Goal: Check status: Check status

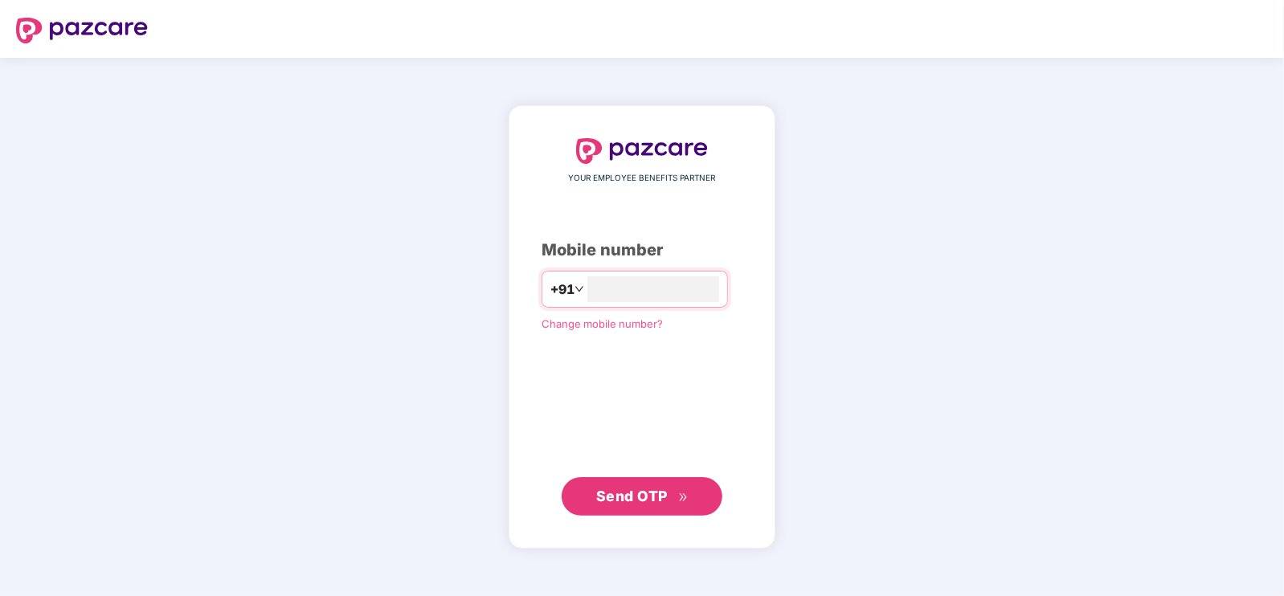
type input "**********"
click at [672, 496] on span "Send OTP" at bounding box center [642, 495] width 92 height 22
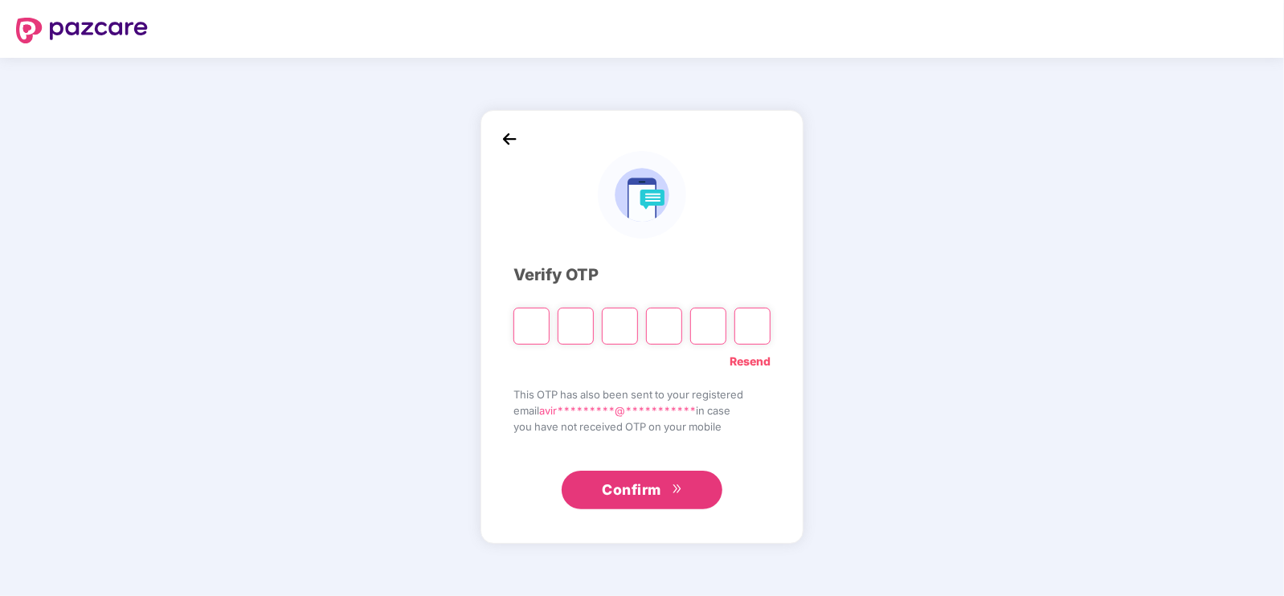
type input "*"
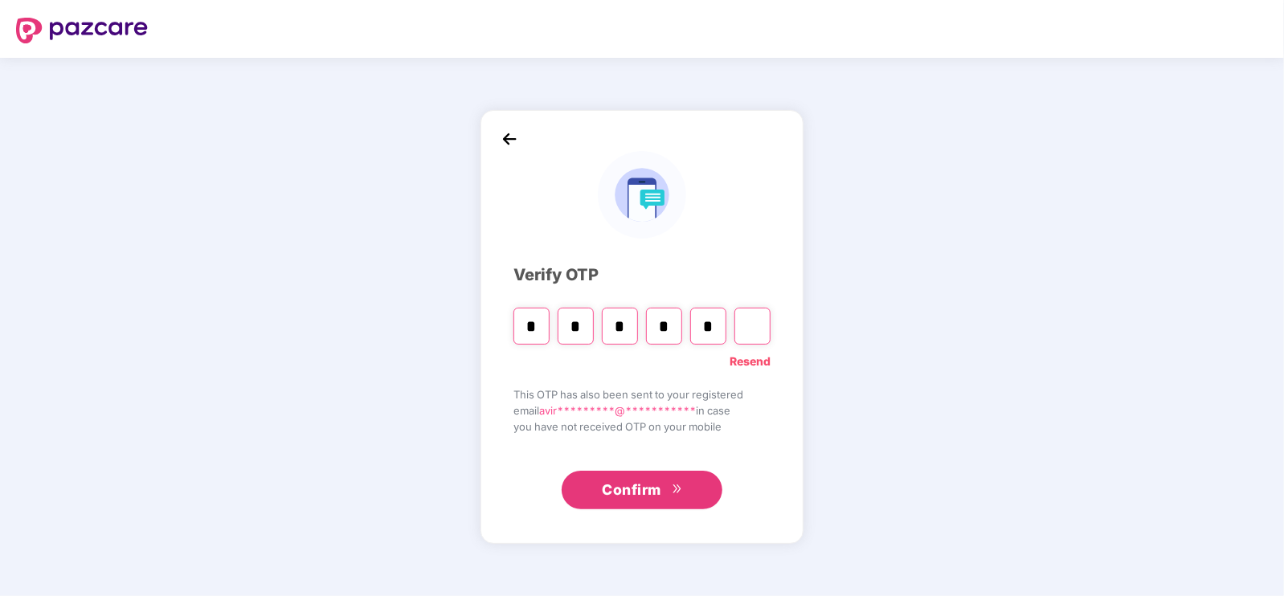
type input "*"
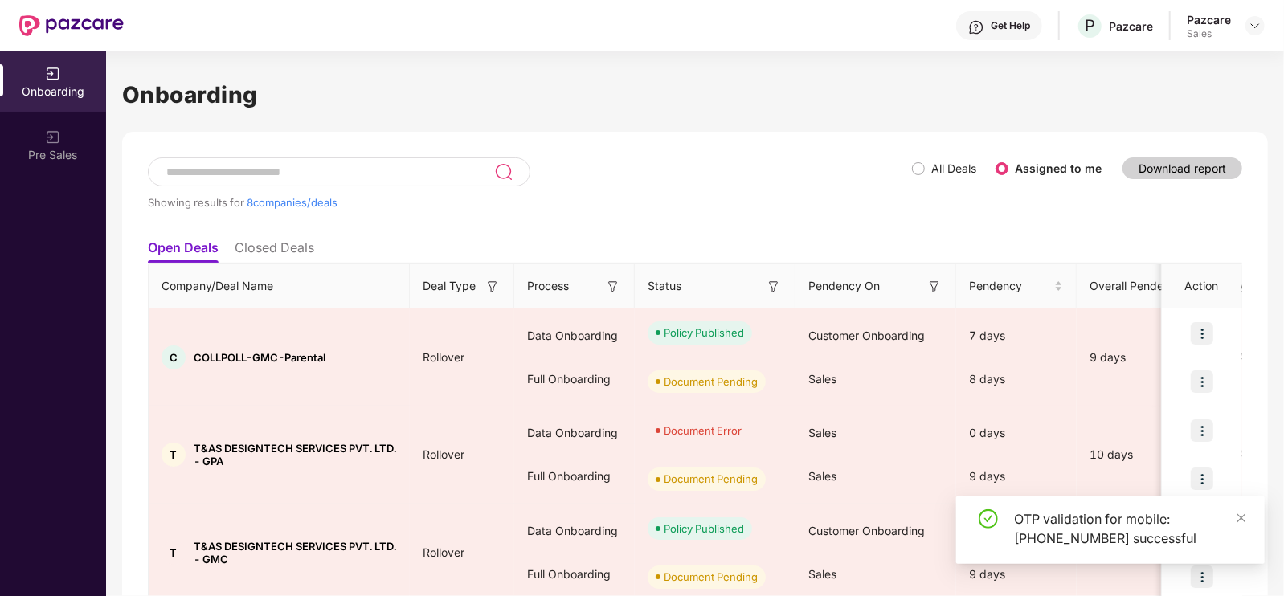
click at [1246, 4] on div "Get Help P Pazcare Pazcare Sales" at bounding box center [694, 25] width 1141 height 51
click at [1257, 27] on img at bounding box center [1255, 25] width 13 height 13
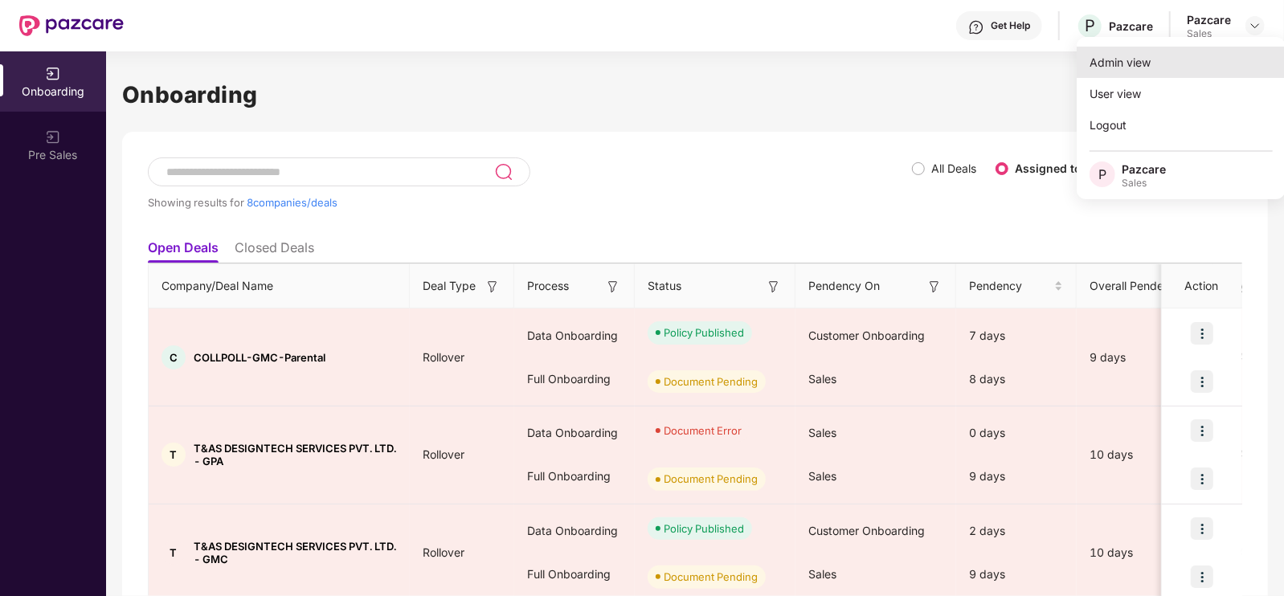
click at [1171, 54] on div "Admin view" at bounding box center [1181, 62] width 209 height 31
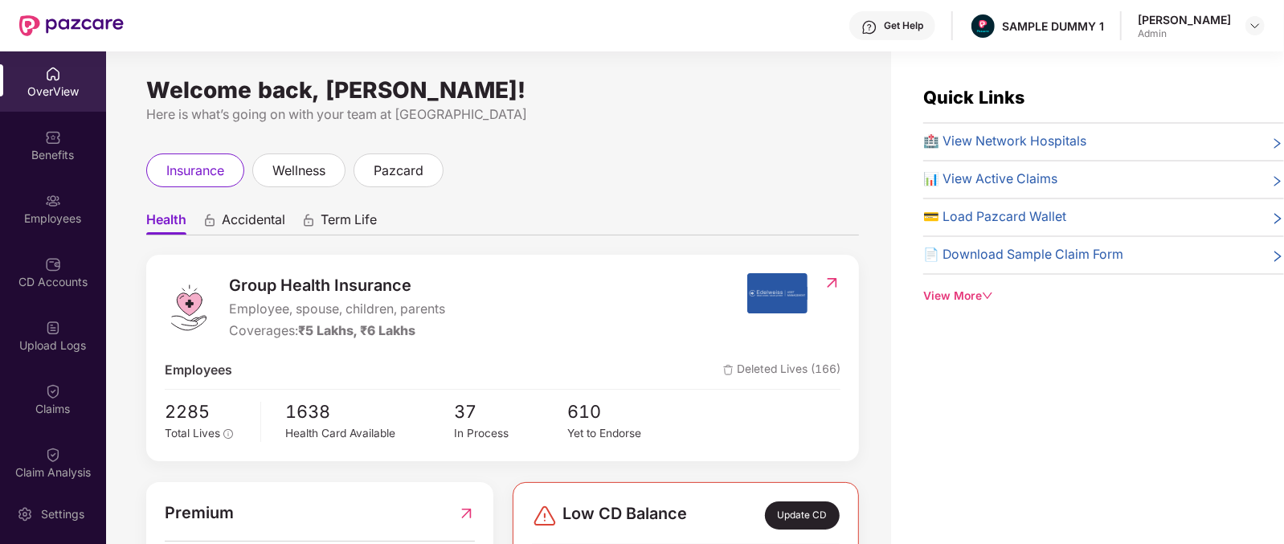
click at [255, 279] on span "Group Health Insurance" at bounding box center [337, 285] width 216 height 25
click at [241, 227] on span "Accidental" at bounding box center [253, 222] width 63 height 23
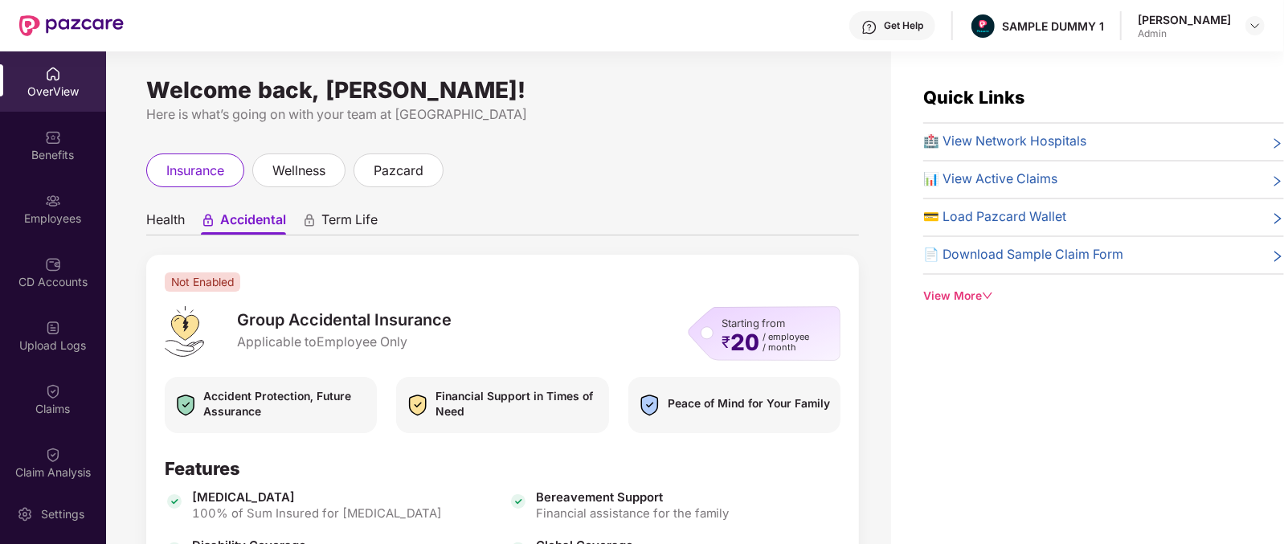
click at [370, 219] on span "Term Life" at bounding box center [349, 222] width 56 height 23
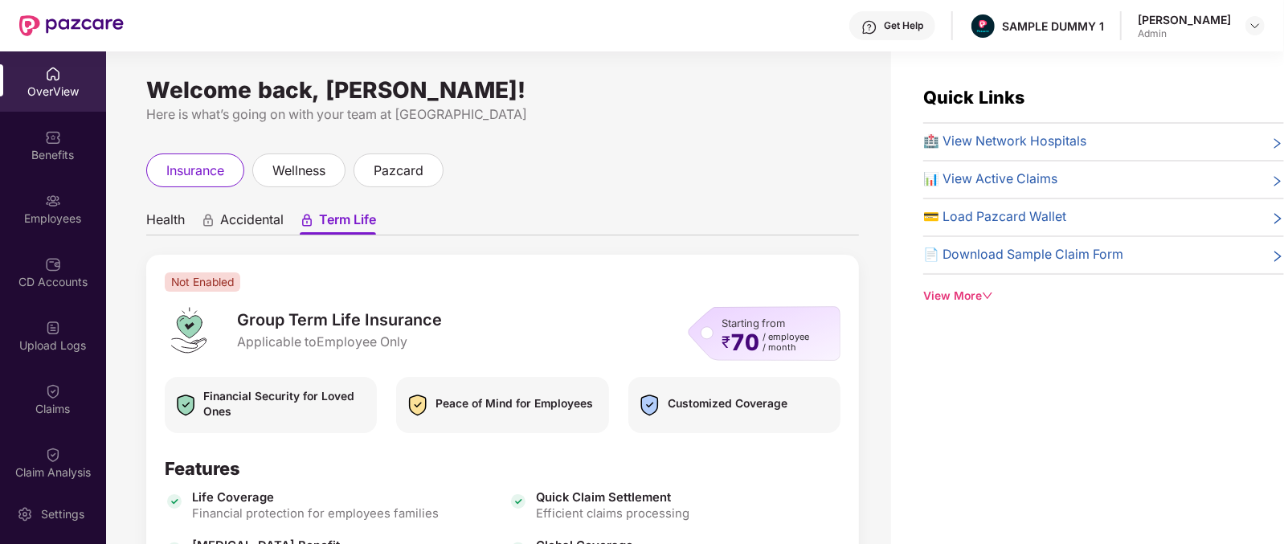
click at [172, 223] on span "Health" at bounding box center [165, 222] width 39 height 23
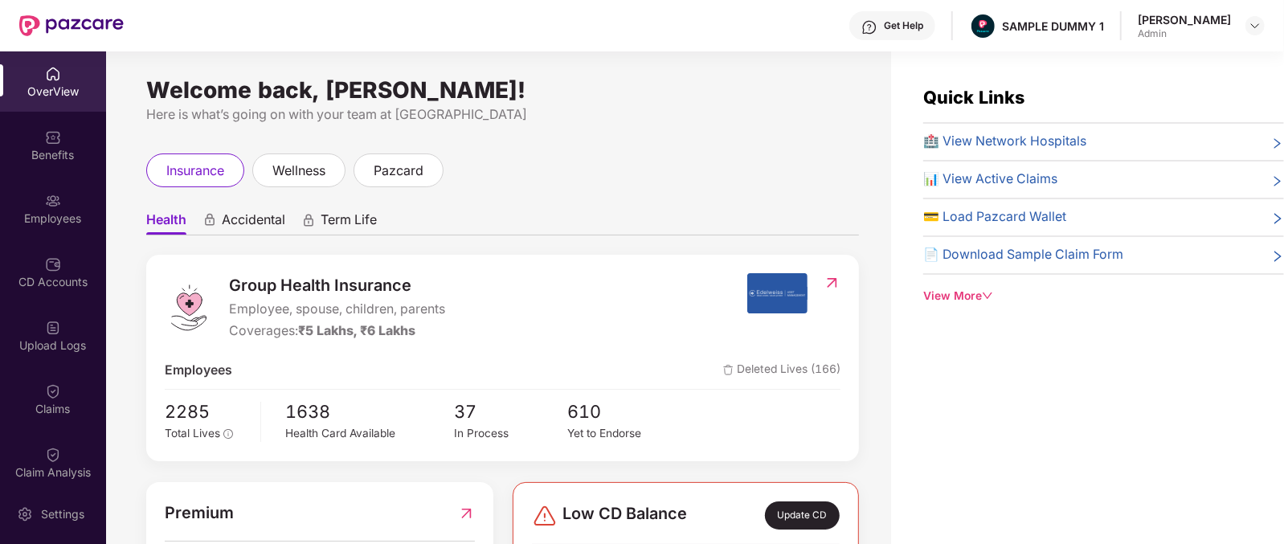
scroll to position [73, 0]
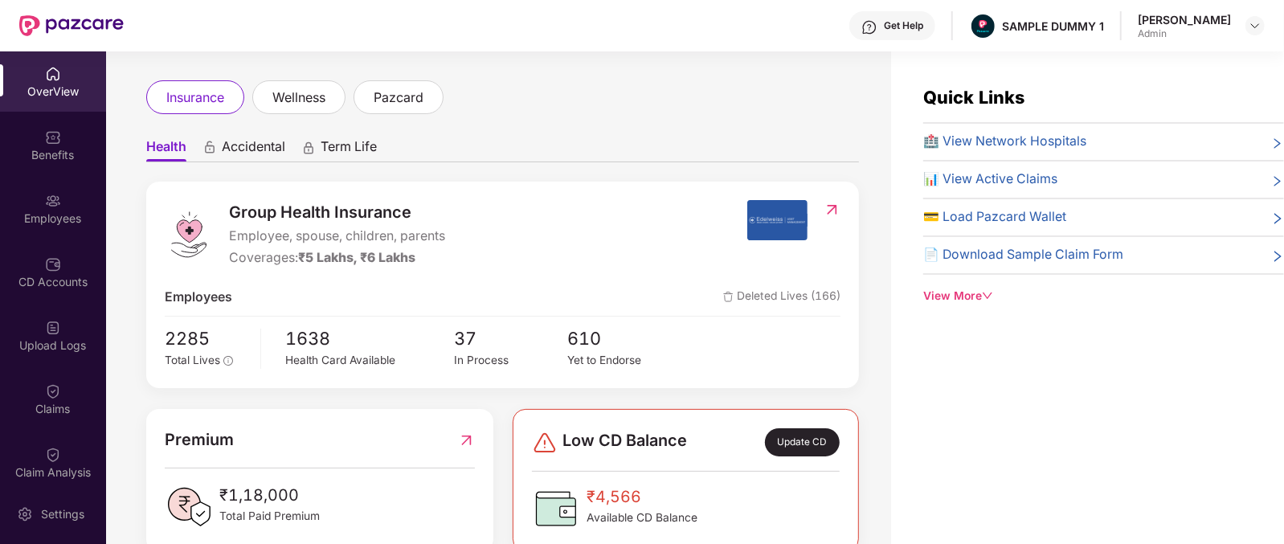
click at [161, 343] on div "Group Health Insurance Employee, spouse, children, parents Coverages: ₹5 Lakhs,…" at bounding box center [502, 285] width 713 height 206
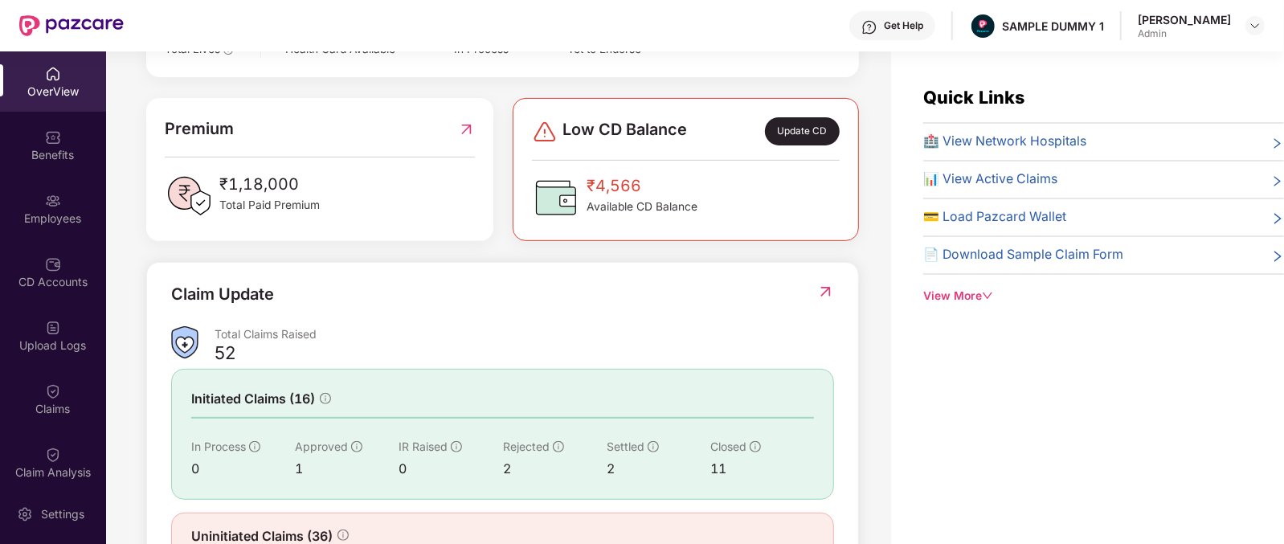
scroll to position [382, 0]
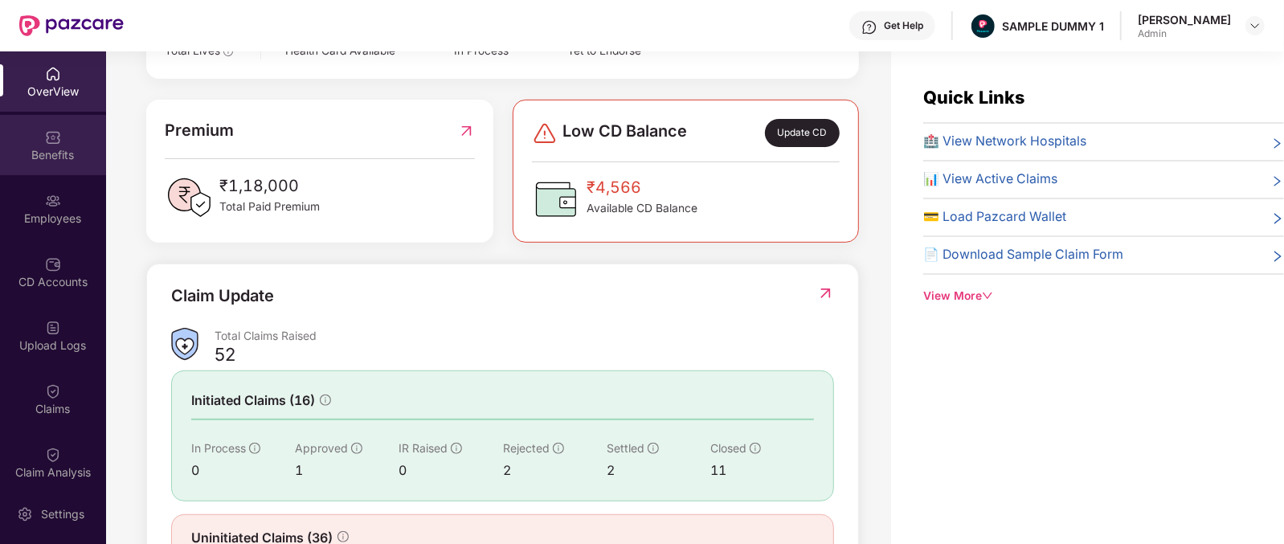
click at [17, 160] on div "Benefits" at bounding box center [53, 155] width 106 height 16
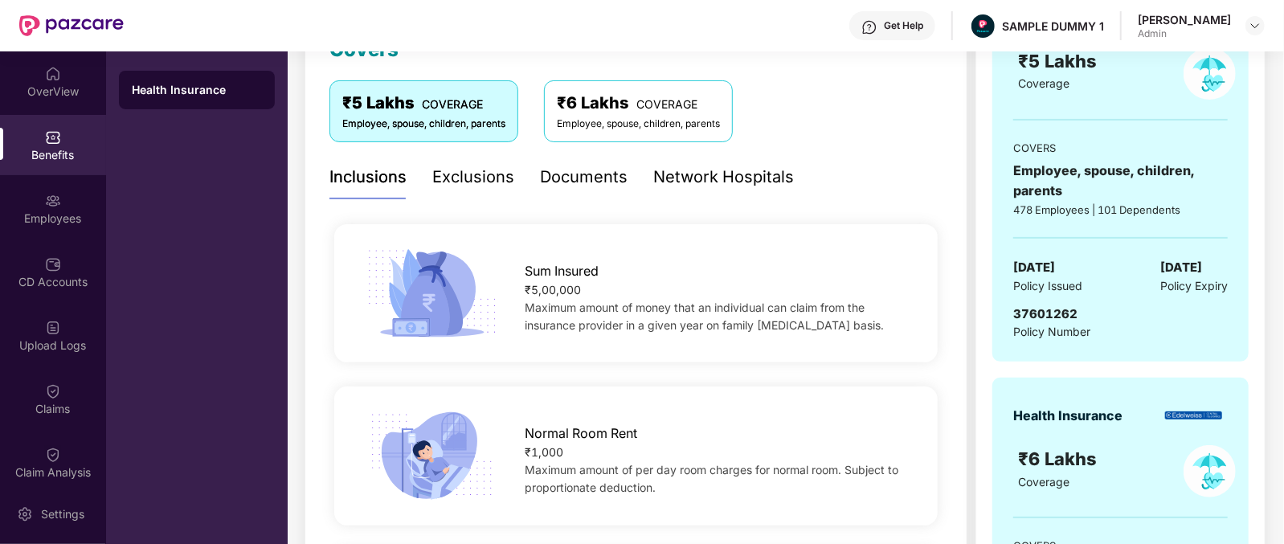
scroll to position [100, 0]
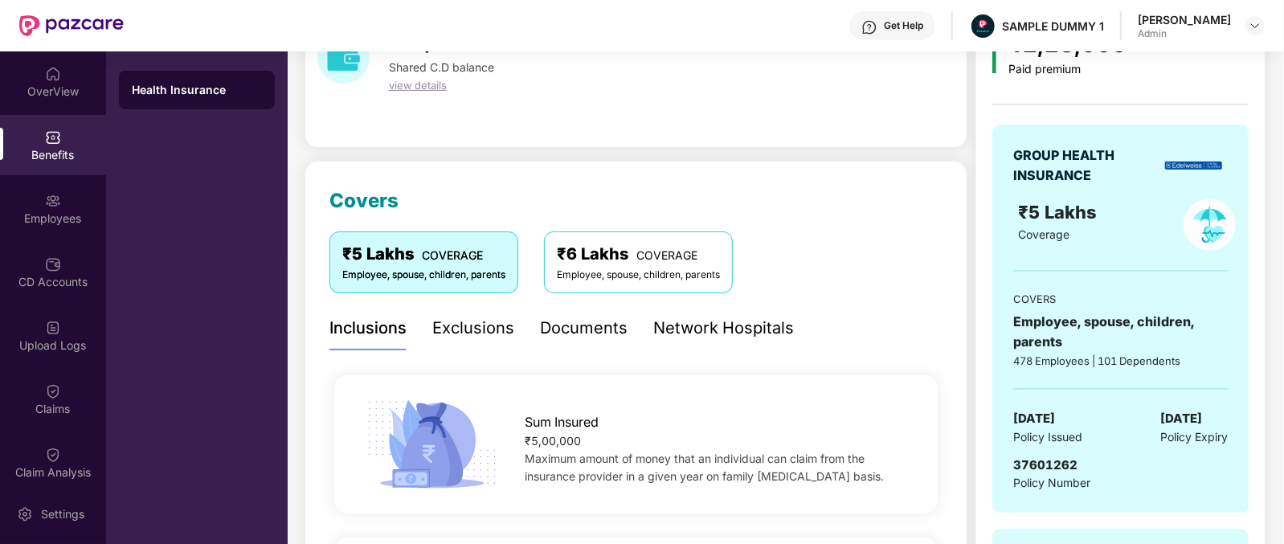
click at [465, 347] on div "Exclusions" at bounding box center [473, 328] width 82 height 44
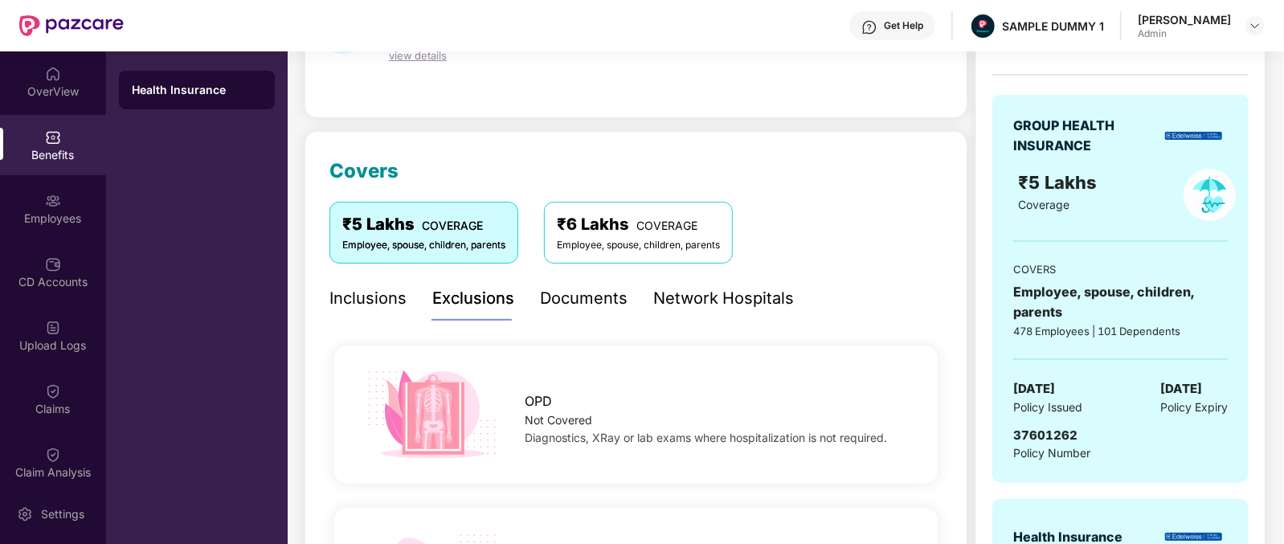
scroll to position [129, 0]
click at [569, 300] on div "Documents" at bounding box center [584, 299] width 88 height 25
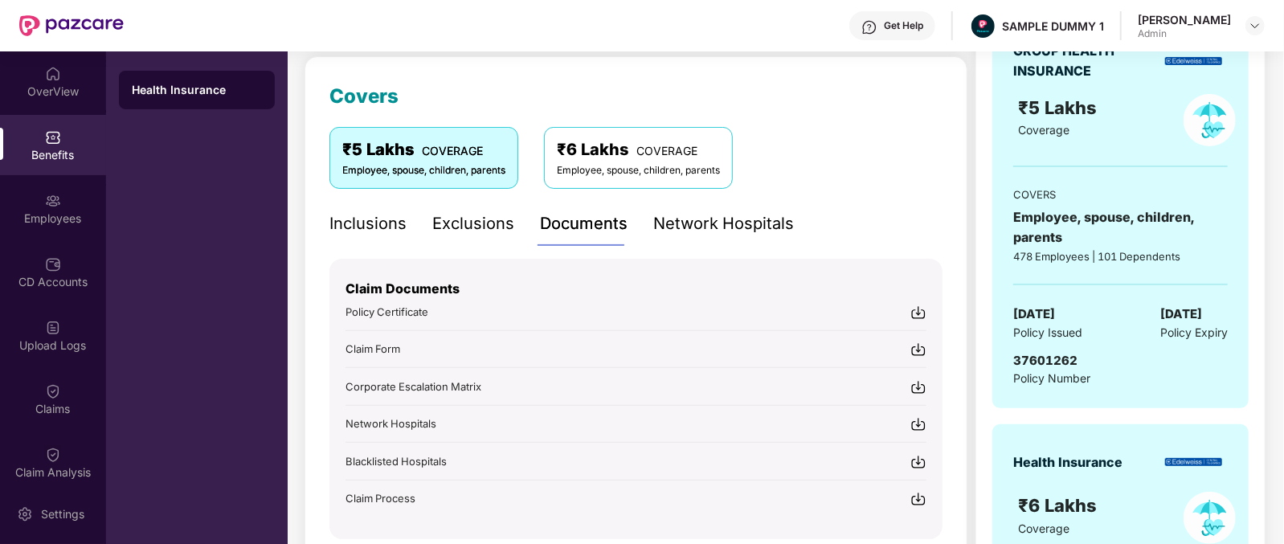
scroll to position [343, 0]
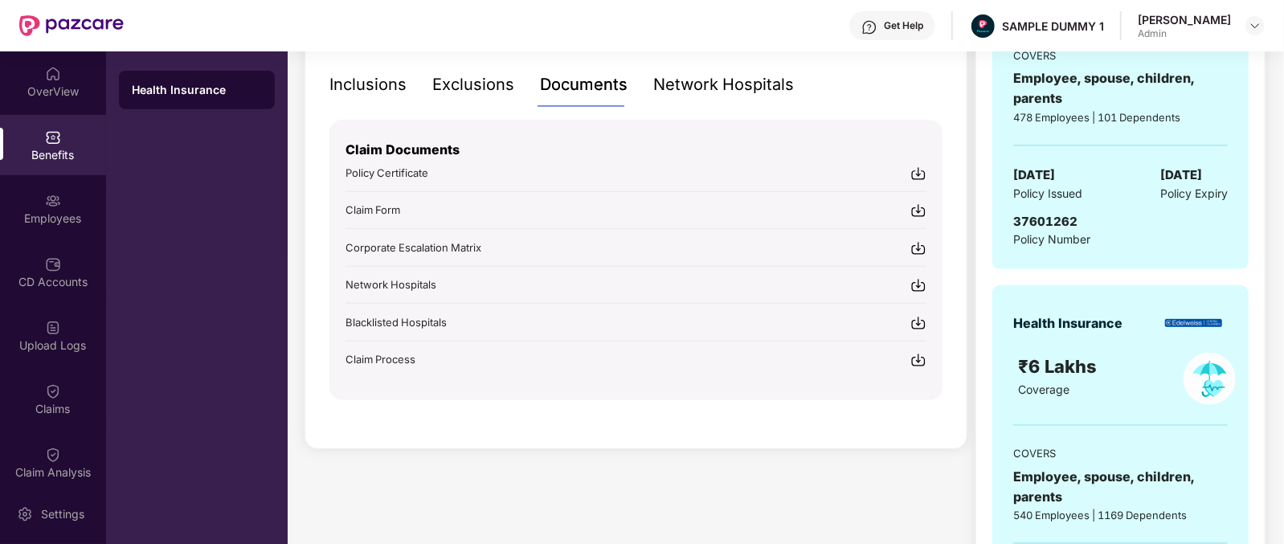
click at [333, 166] on div "Claim Documents Policy Certificate Claim Form Corporate Escalation Matrix Netwo…" at bounding box center [635, 260] width 613 height 280
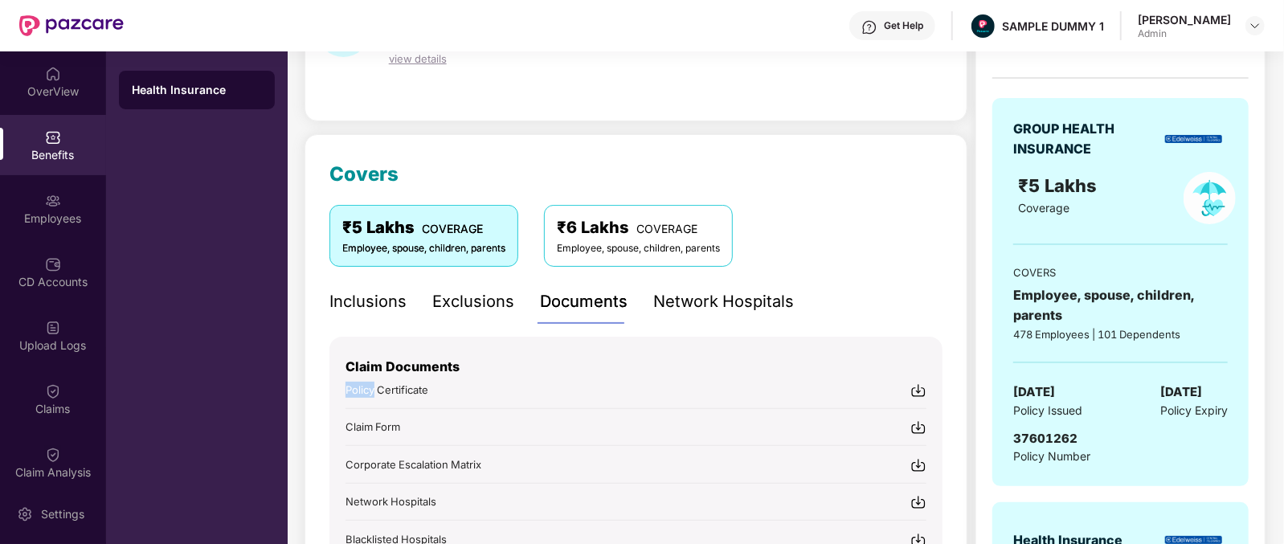
scroll to position [125, 0]
click at [722, 290] on div "Network Hospitals" at bounding box center [723, 302] width 141 height 25
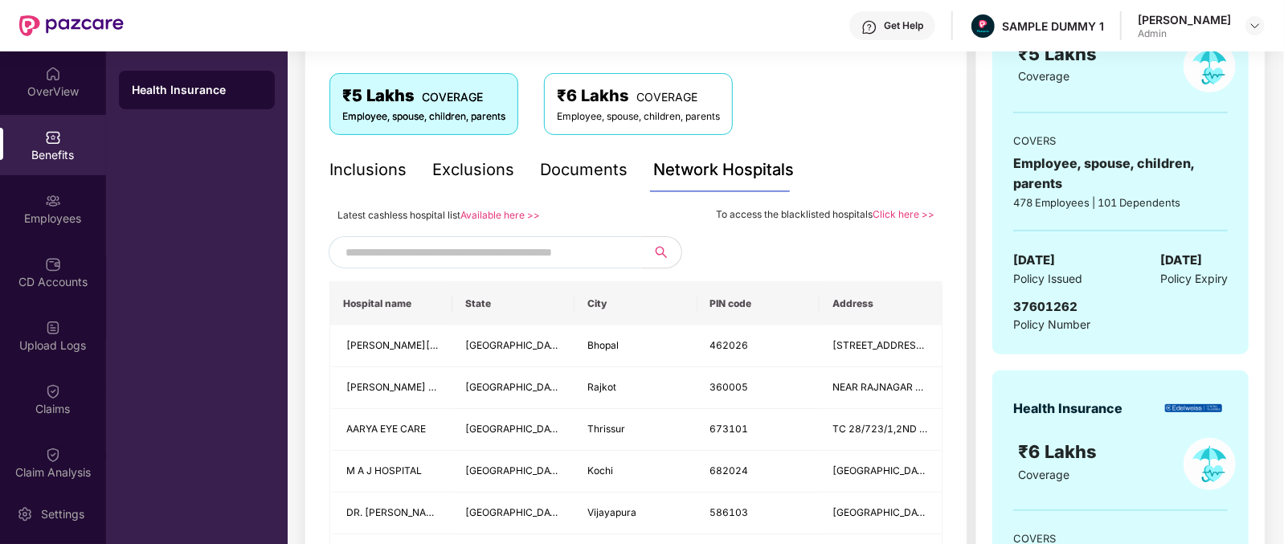
scroll to position [257, 0]
click at [548, 247] on input "text" at bounding box center [482, 253] width 275 height 24
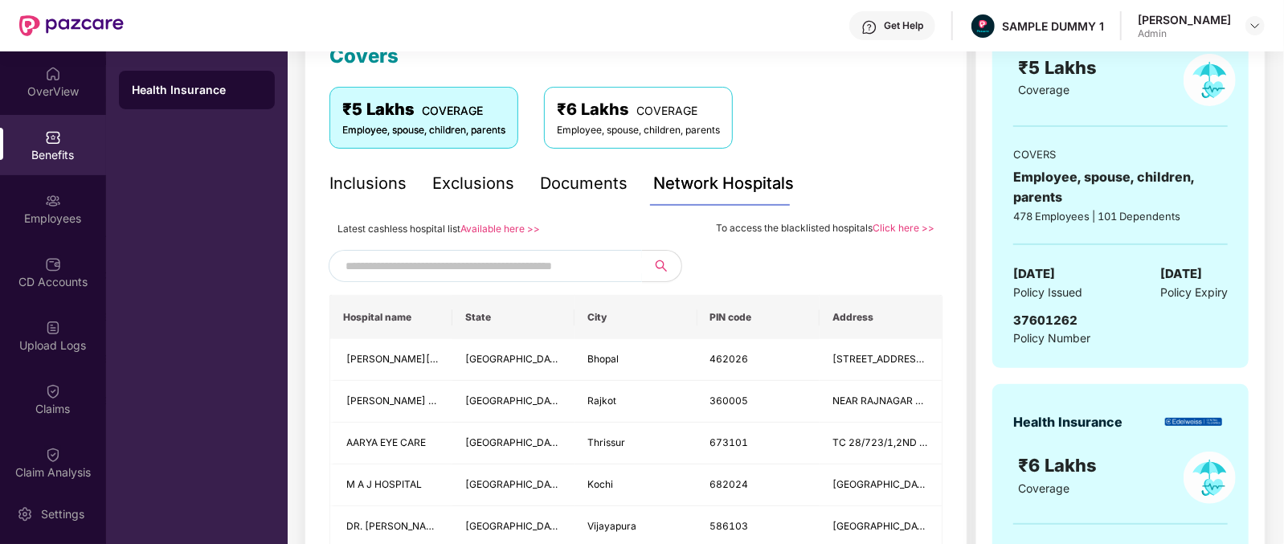
scroll to position [208, 0]
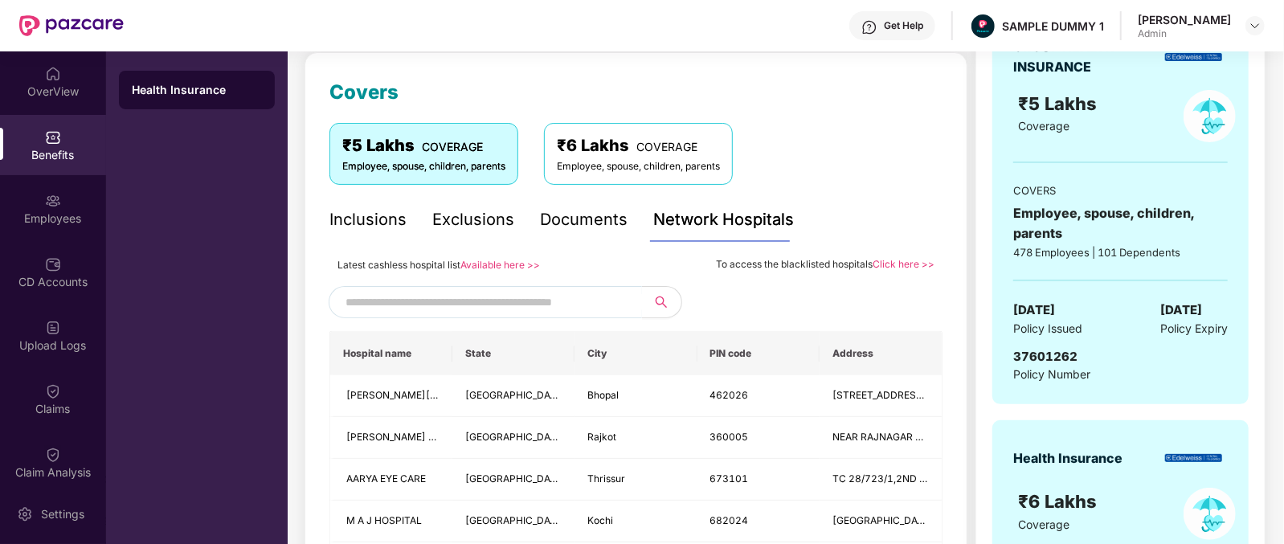
click at [587, 287] on span at bounding box center [485, 302] width 313 height 32
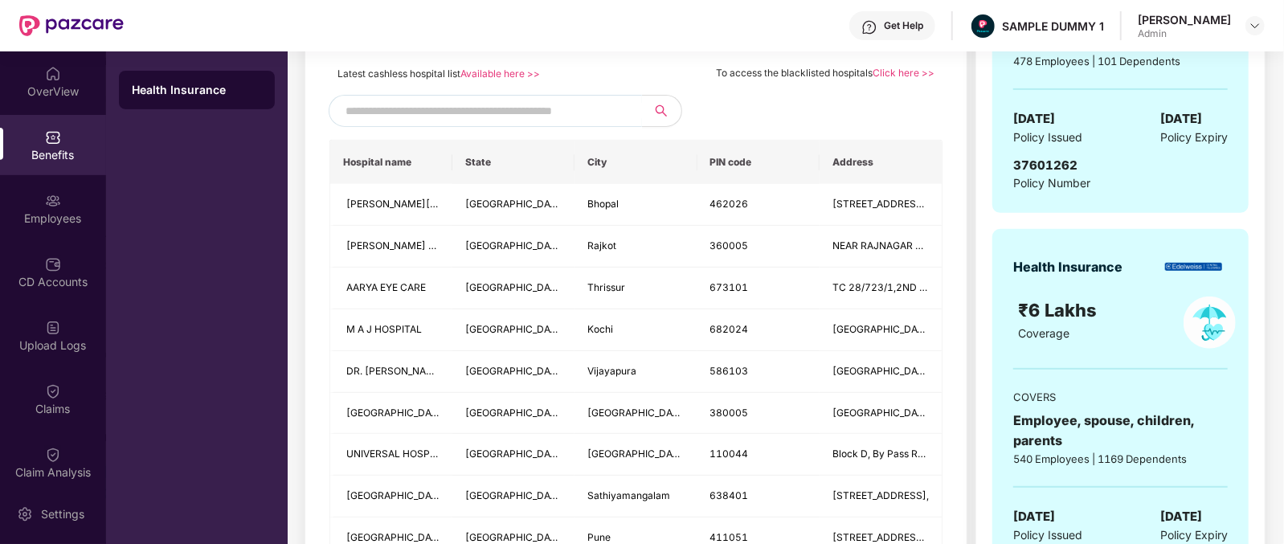
scroll to position [401, 0]
click at [451, 111] on input "text" at bounding box center [482, 109] width 275 height 24
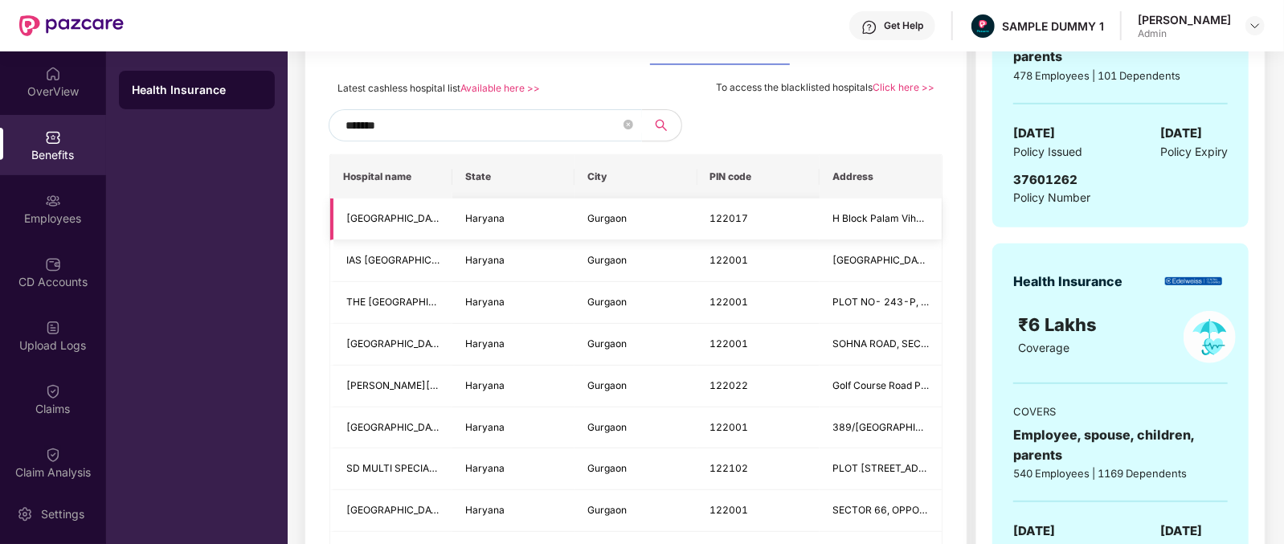
scroll to position [354, 0]
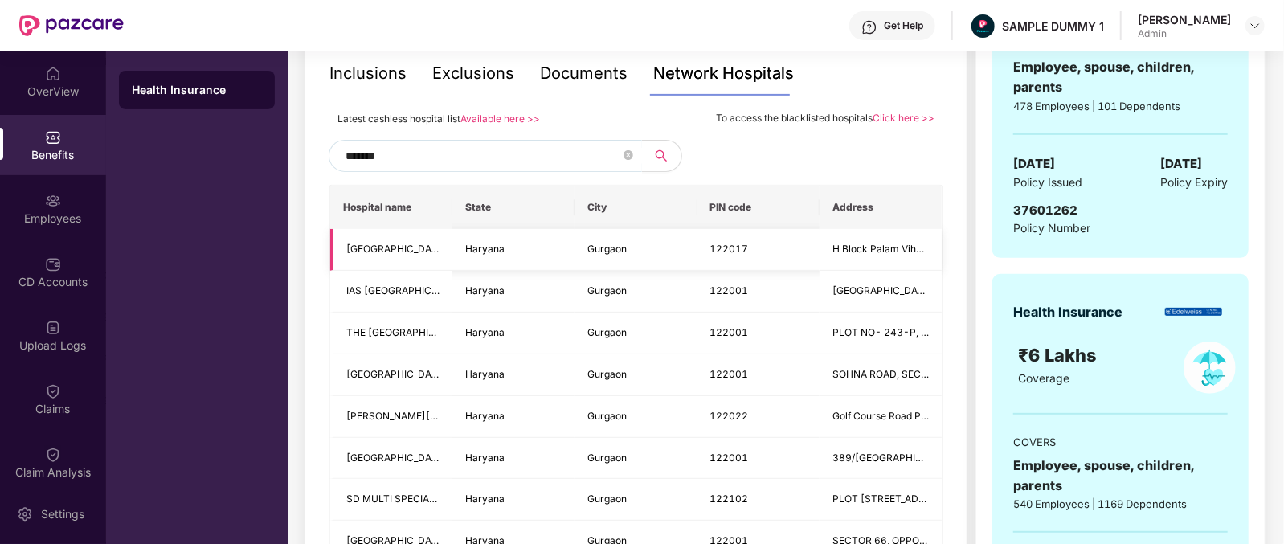
type input "*******"
click at [719, 243] on span "122017" at bounding box center [729, 249] width 39 height 12
copy span "122017"
click at [520, 162] on input "*******" at bounding box center [482, 156] width 275 height 24
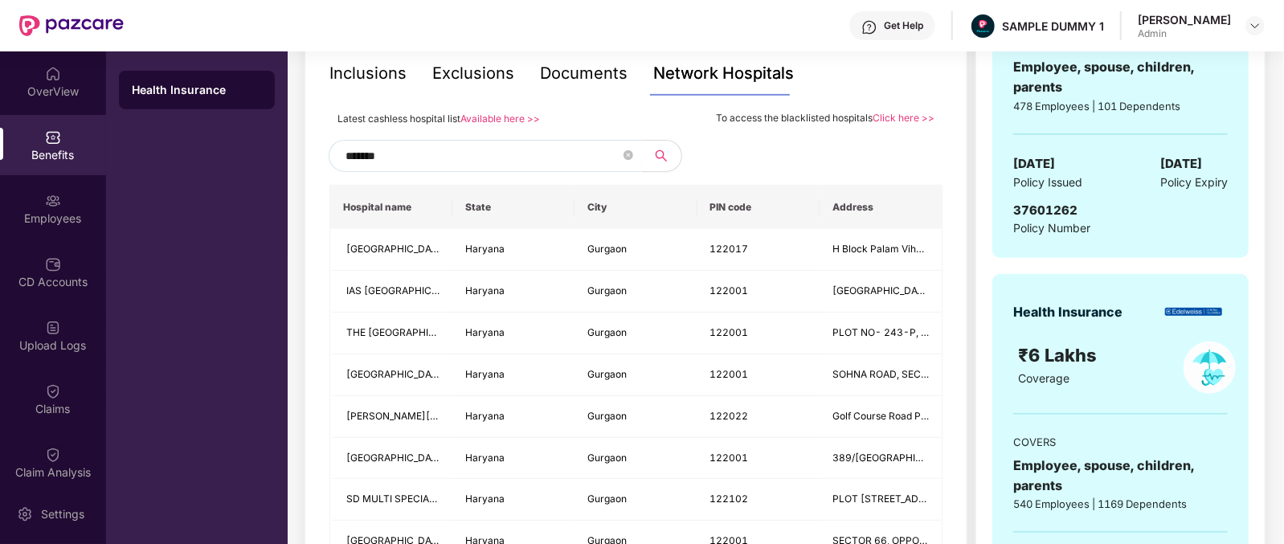
click at [520, 162] on input "*******" at bounding box center [482, 156] width 275 height 24
paste input "******"
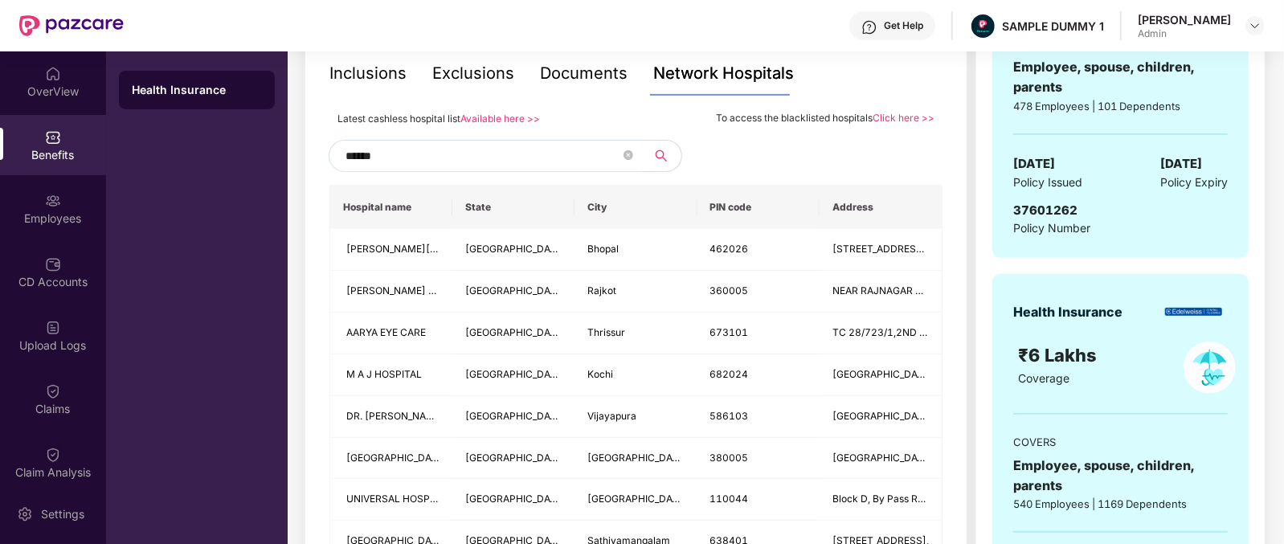
type input "******"
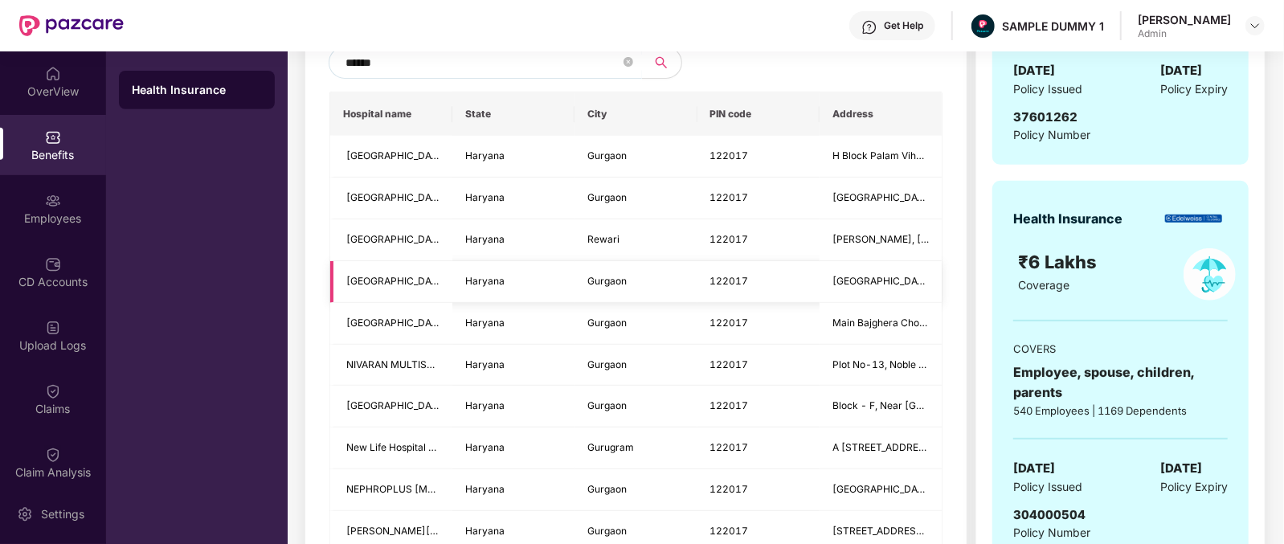
scroll to position [275, 0]
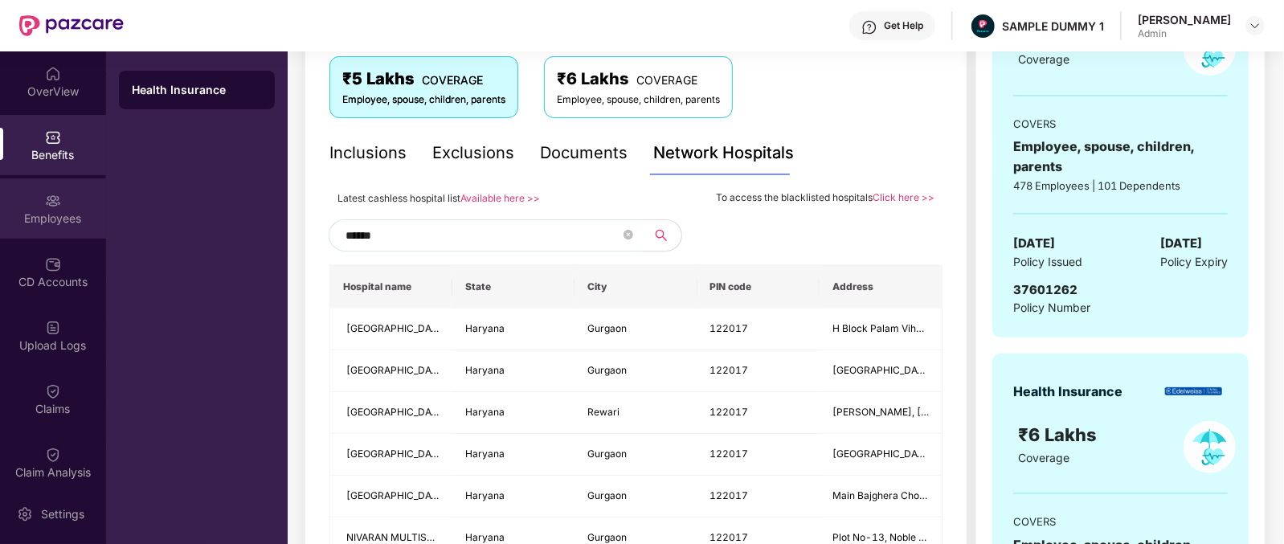
click at [55, 191] on div at bounding box center [53, 199] width 16 height 16
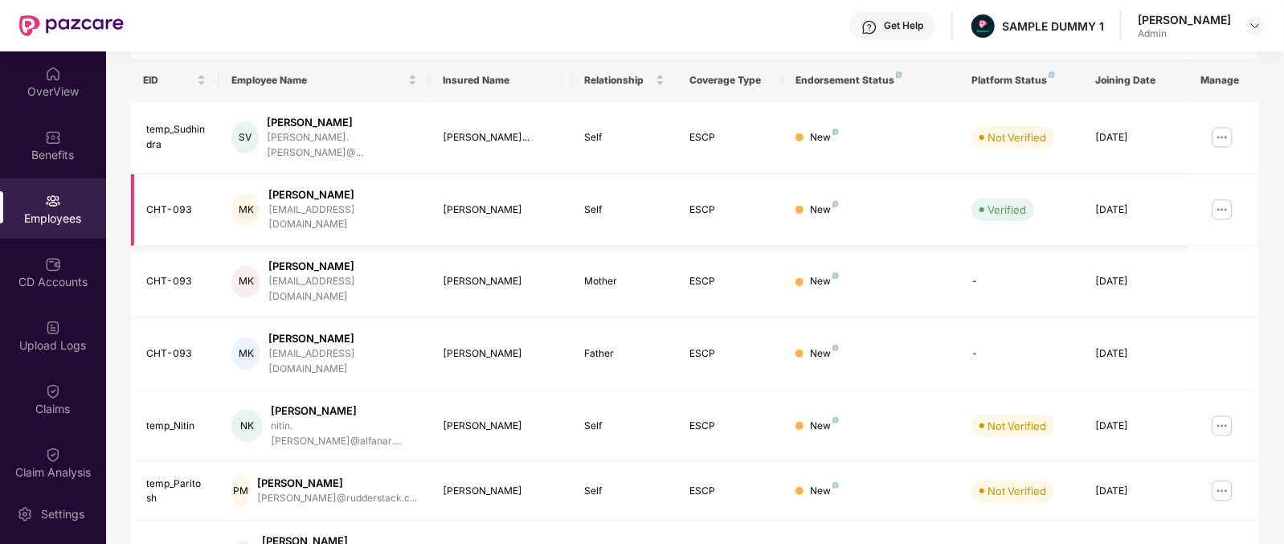
scroll to position [242, 0]
click at [275, 120] on div "Sudhindra Vijayakumar" at bounding box center [342, 121] width 150 height 15
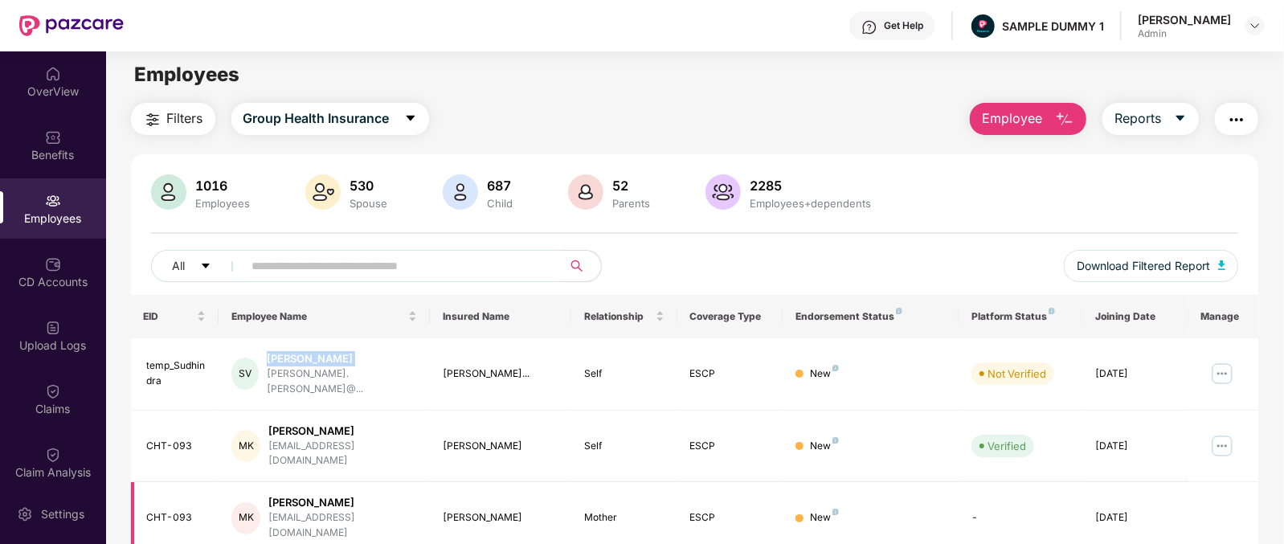
scroll to position [0, 0]
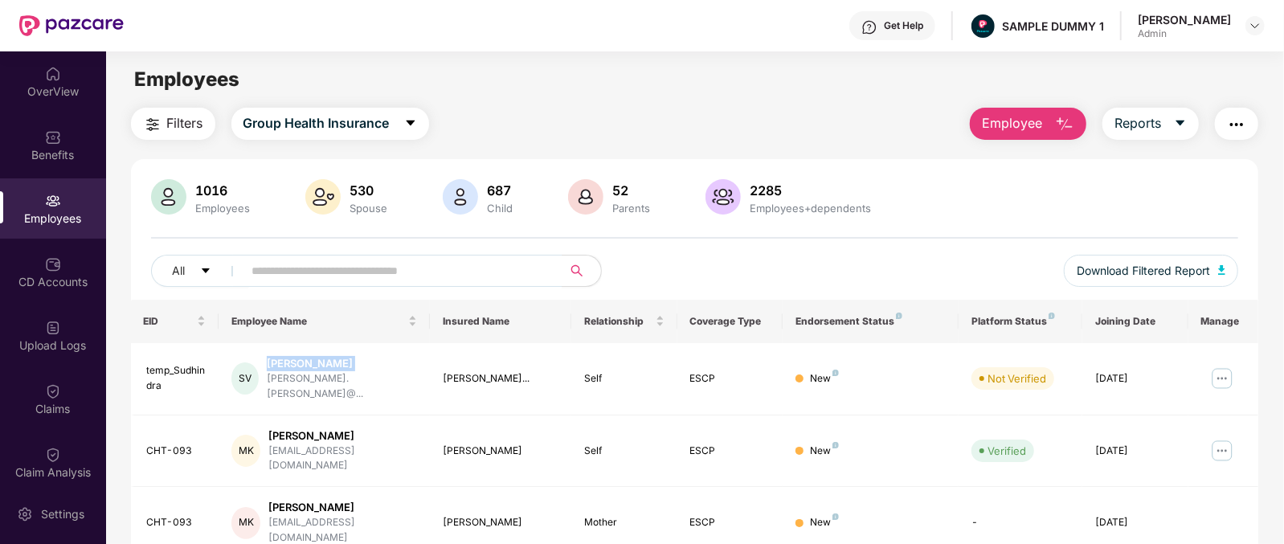
click at [1050, 123] on button "Employee" at bounding box center [1028, 124] width 116 height 32
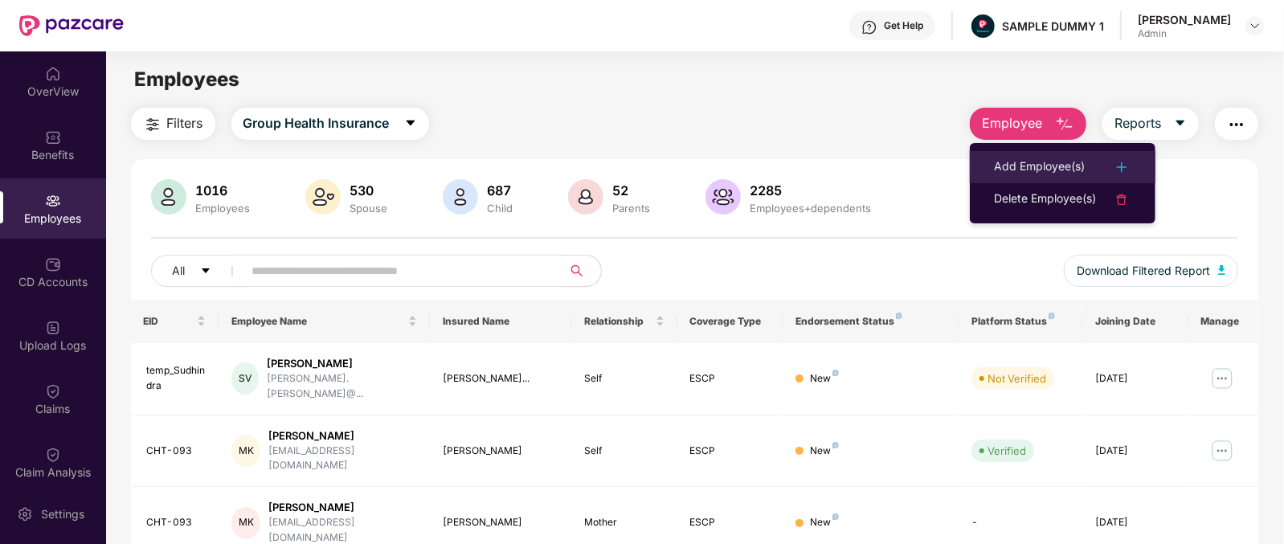
click at [1089, 154] on li "Add Employee(s)" at bounding box center [1063, 167] width 186 height 32
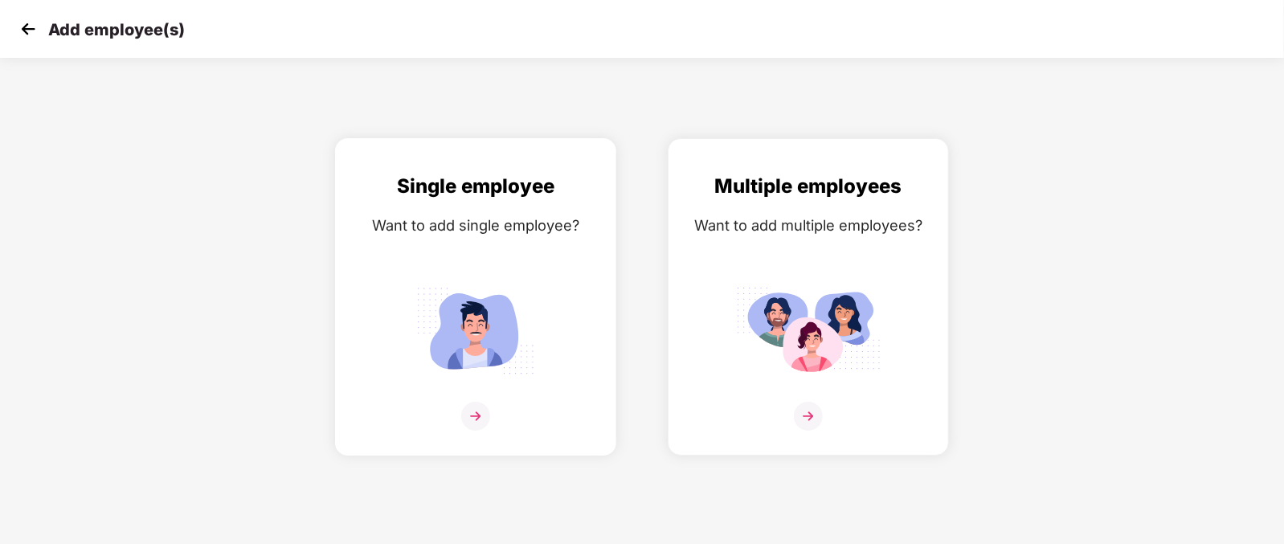
click at [573, 383] on div "Single employee Want to add single employee?" at bounding box center [475, 311] width 247 height 280
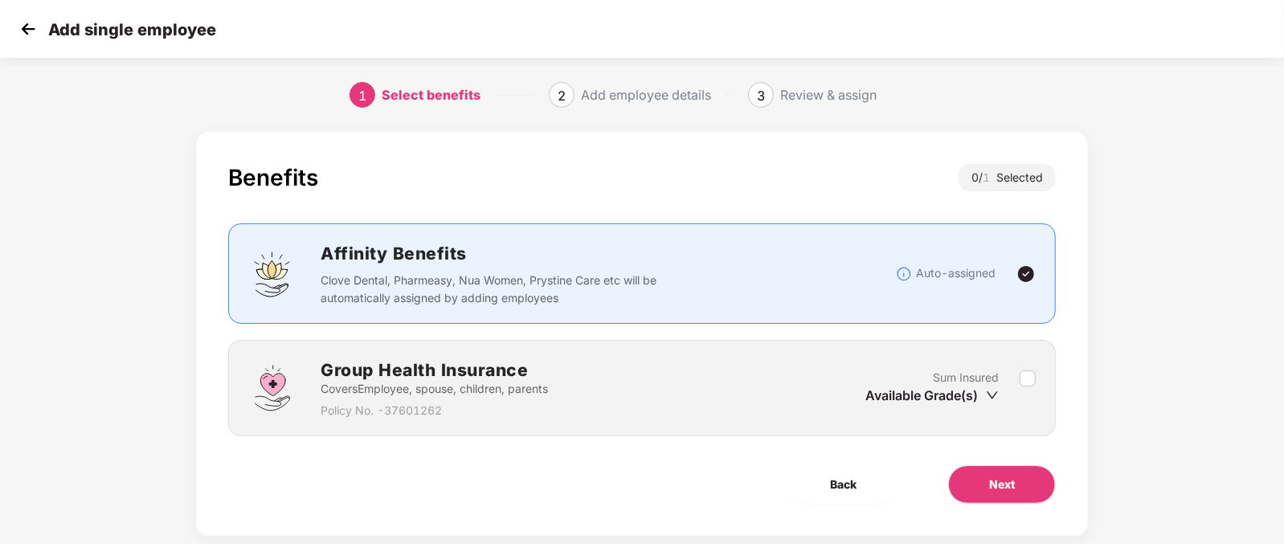
scroll to position [32, 0]
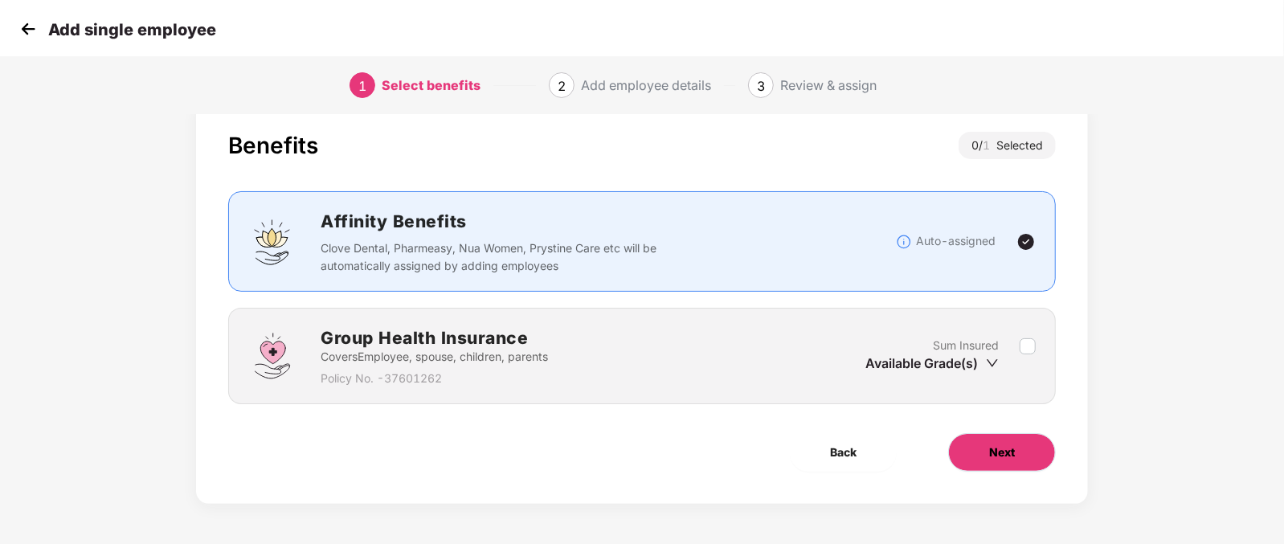
click at [1012, 448] on span "Next" at bounding box center [1002, 453] width 26 height 18
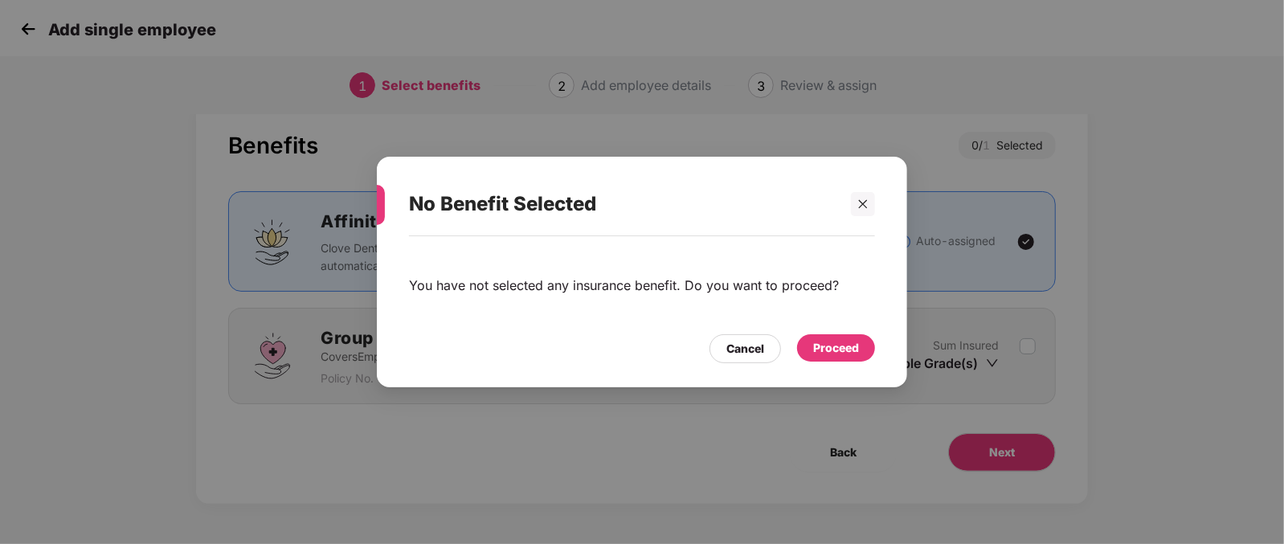
click at [856, 351] on div "Proceed" at bounding box center [836, 348] width 46 height 18
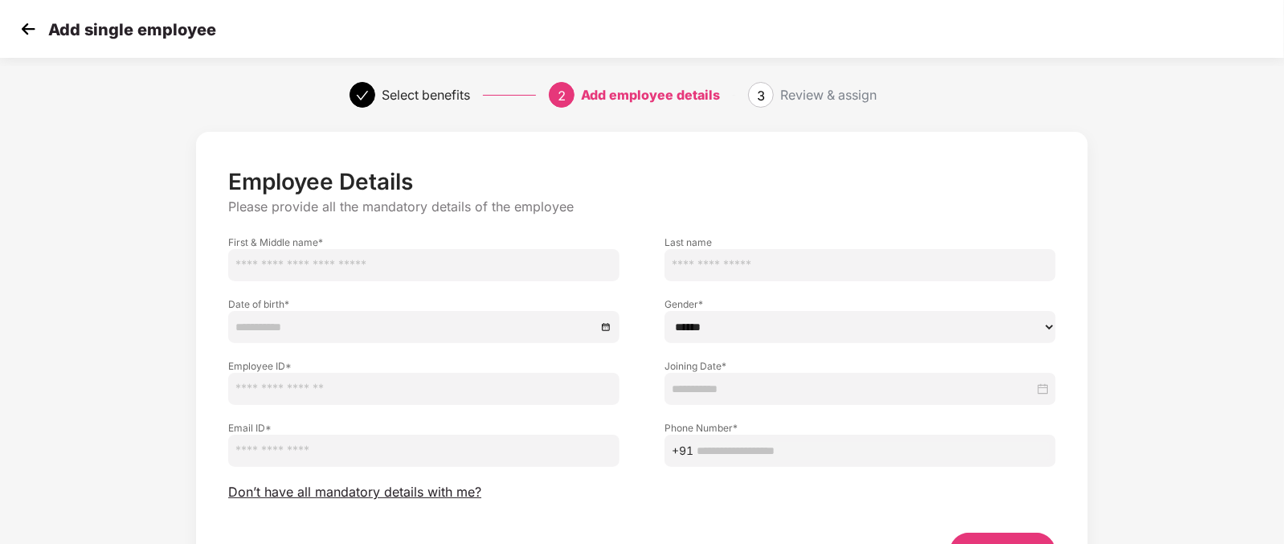
scroll to position [100, 0]
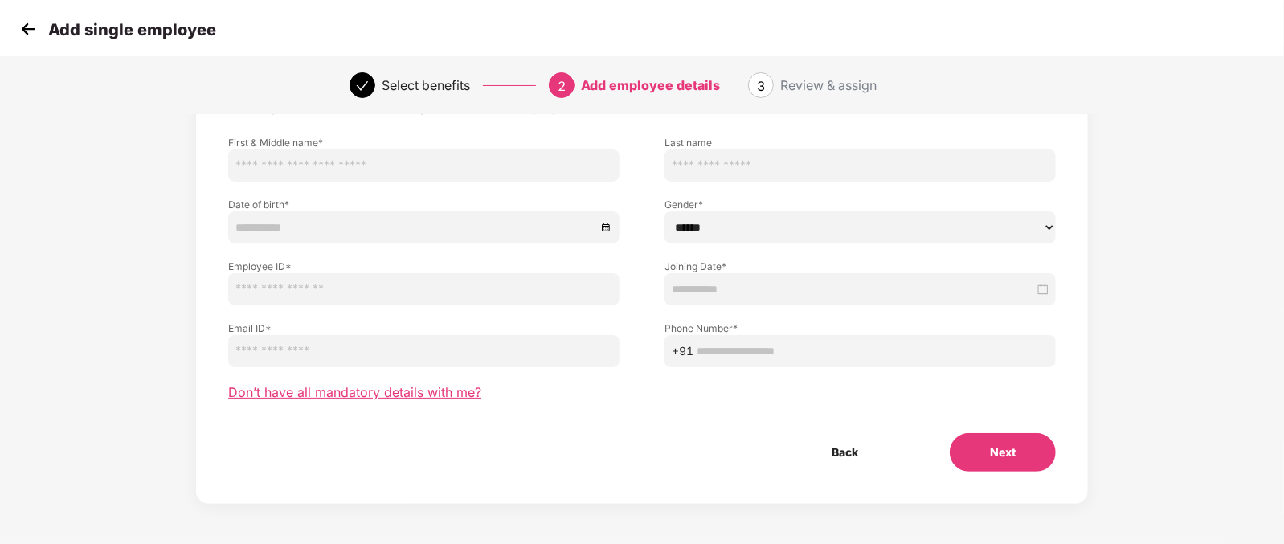
click at [397, 391] on span "Don’t have all mandatory details with me?" at bounding box center [354, 392] width 253 height 17
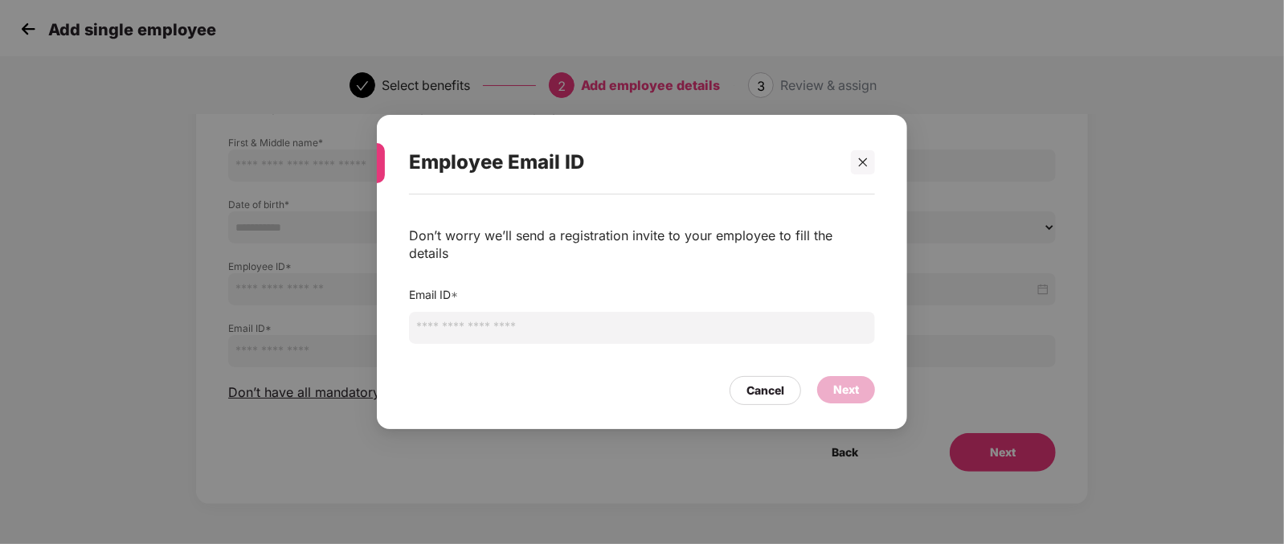
click at [459, 321] on input "email" at bounding box center [642, 328] width 466 height 32
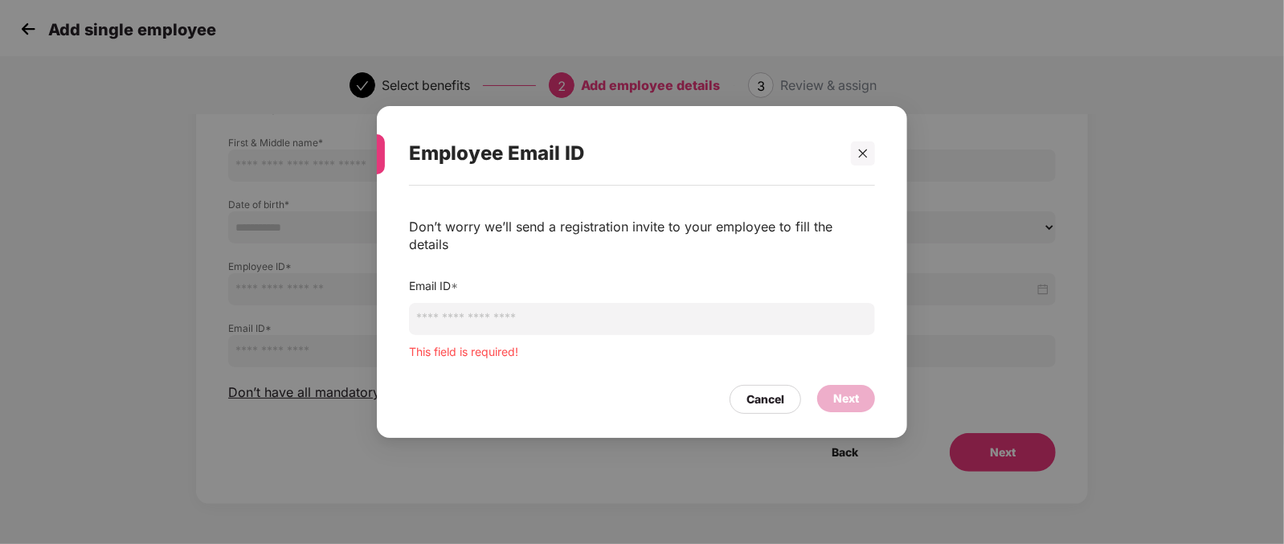
click at [1001, 315] on div "Employee Email ID Don’t worry we’ll send a registration invite to your employee…" at bounding box center [642, 272] width 1284 height 544
click at [783, 390] on div "Cancel" at bounding box center [765, 399] width 38 height 18
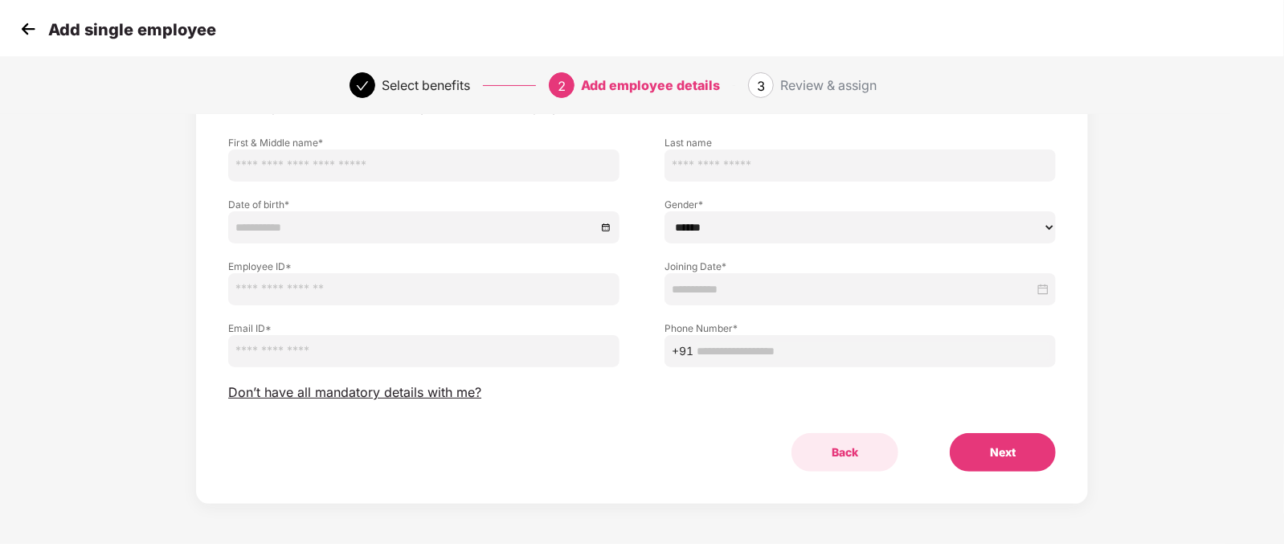
click at [844, 446] on button "Back" at bounding box center [844, 452] width 107 height 39
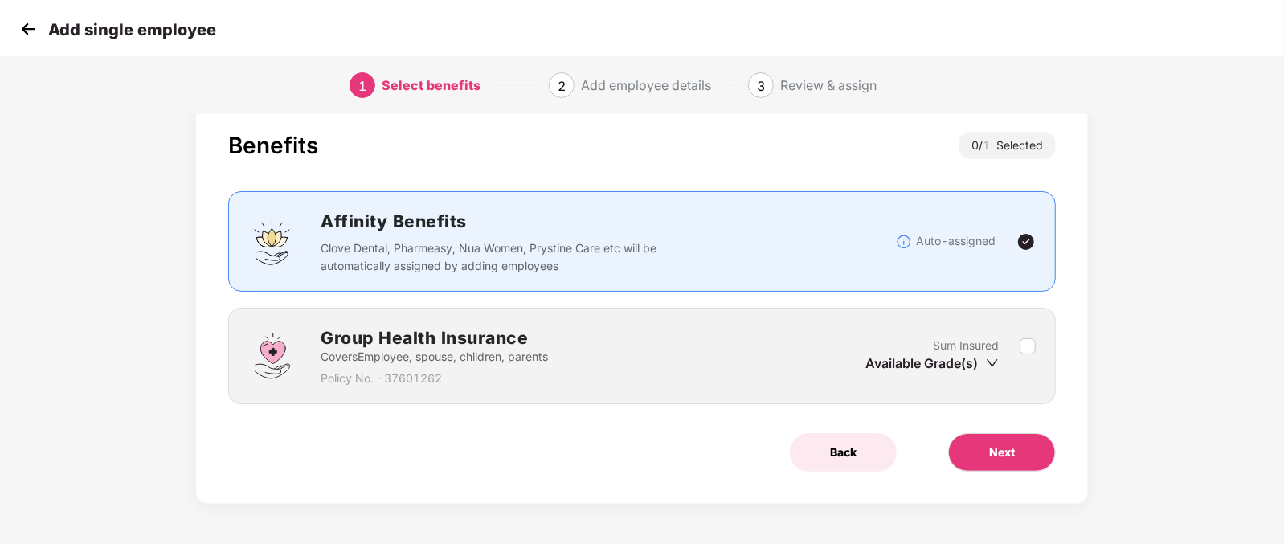
click at [827, 441] on button "Back" at bounding box center [843, 452] width 107 height 39
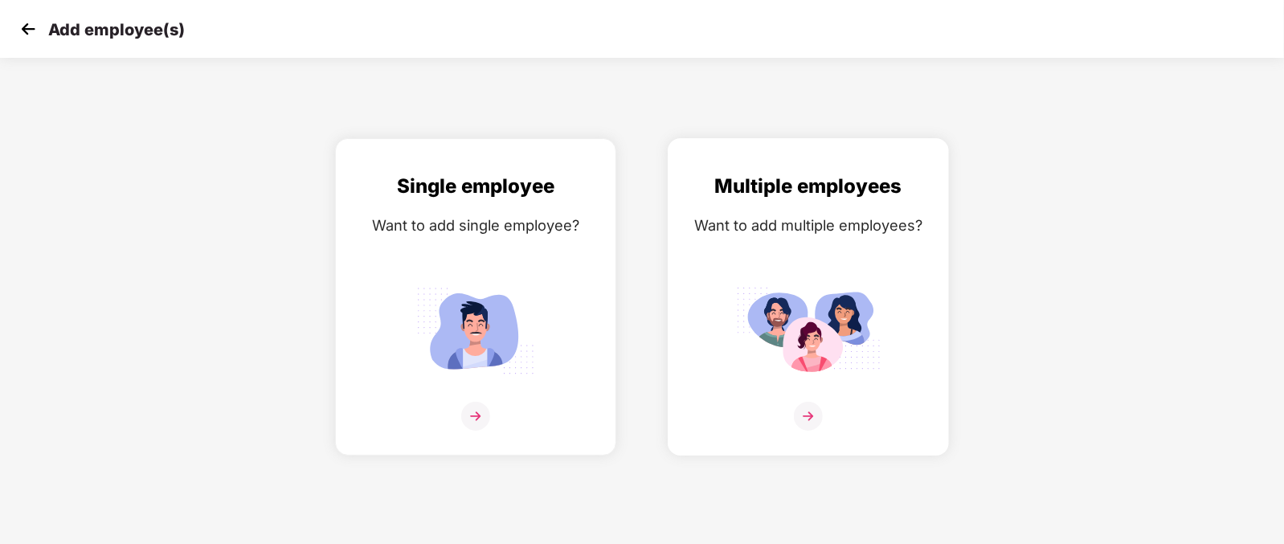
click at [771, 419] on div "Multiple employees Want to add multiple employees?" at bounding box center [808, 311] width 247 height 280
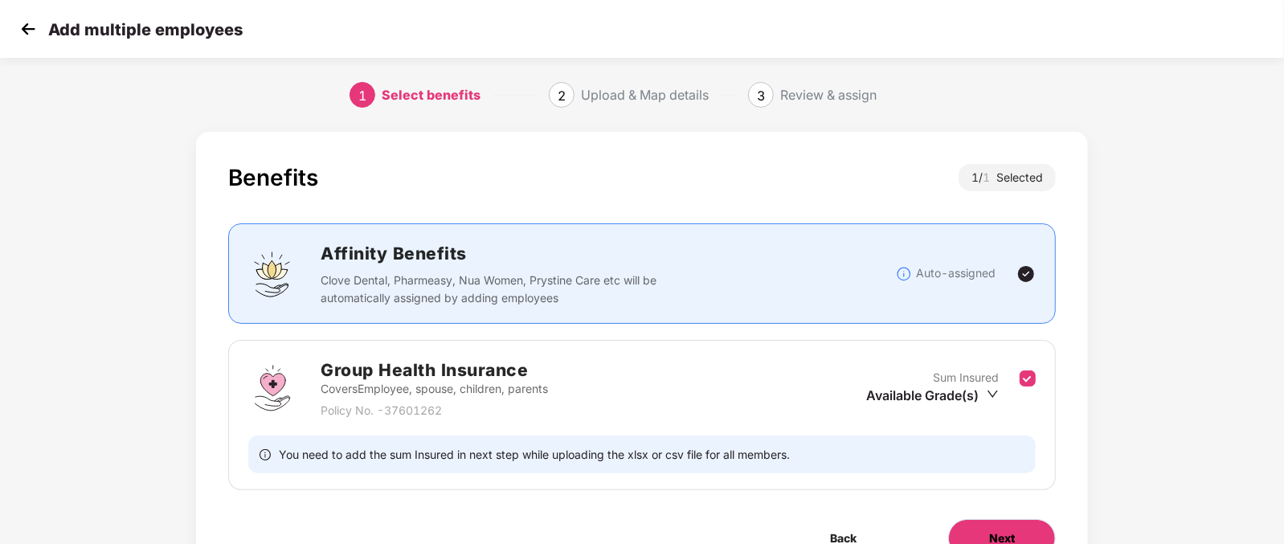
click at [1005, 530] on span "Next" at bounding box center [1002, 538] width 26 height 18
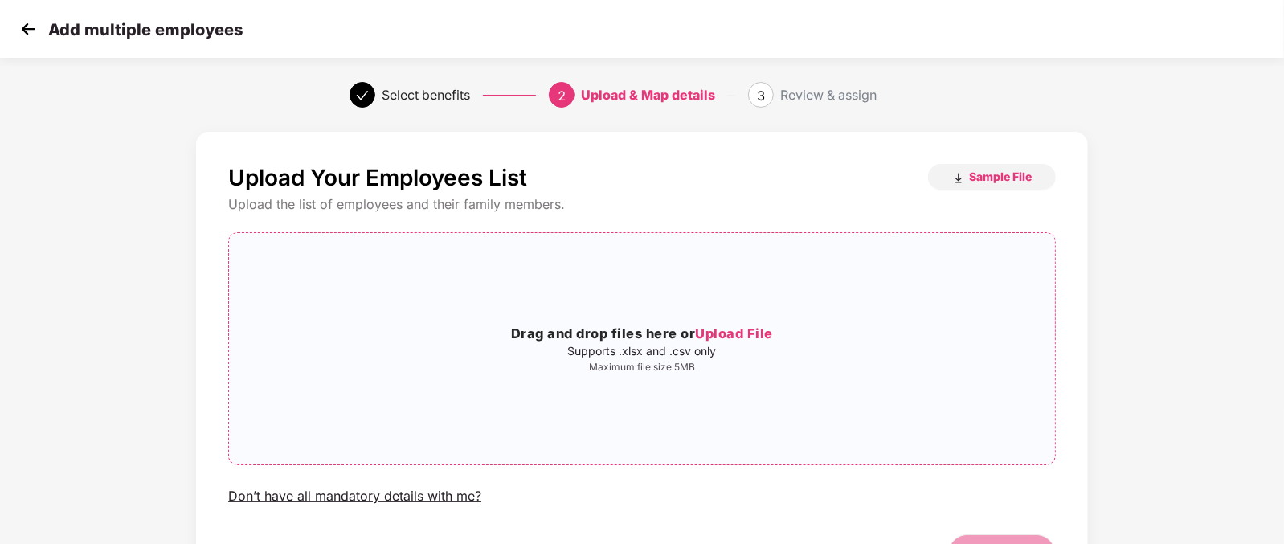
scroll to position [101, 0]
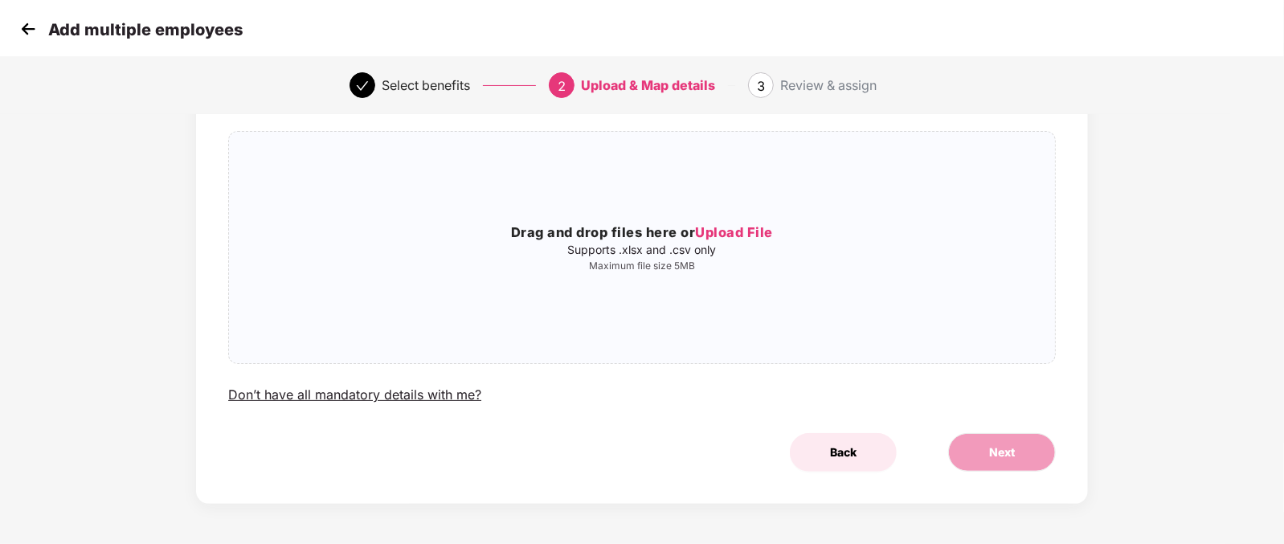
click at [848, 456] on span "Back" at bounding box center [843, 453] width 27 height 18
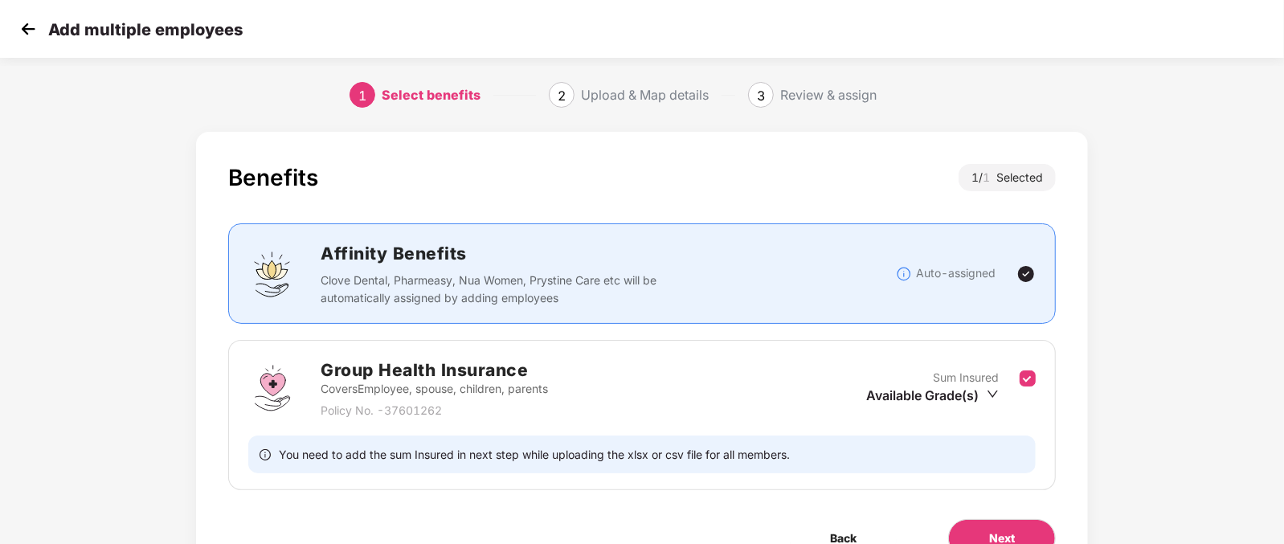
scroll to position [85, 0]
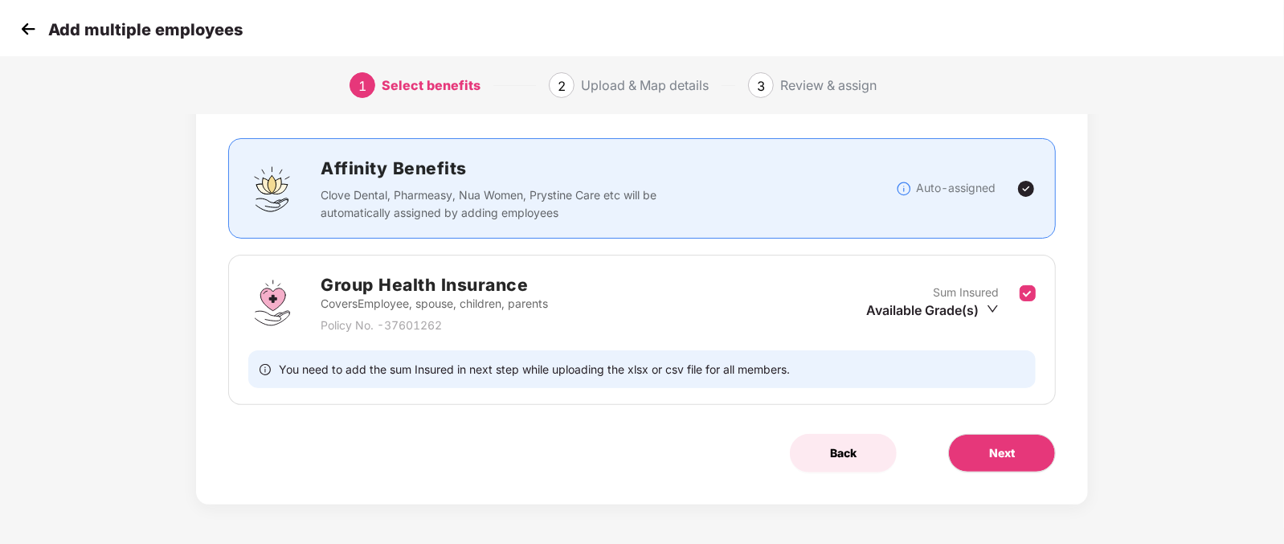
click at [860, 436] on button "Back" at bounding box center [843, 453] width 107 height 39
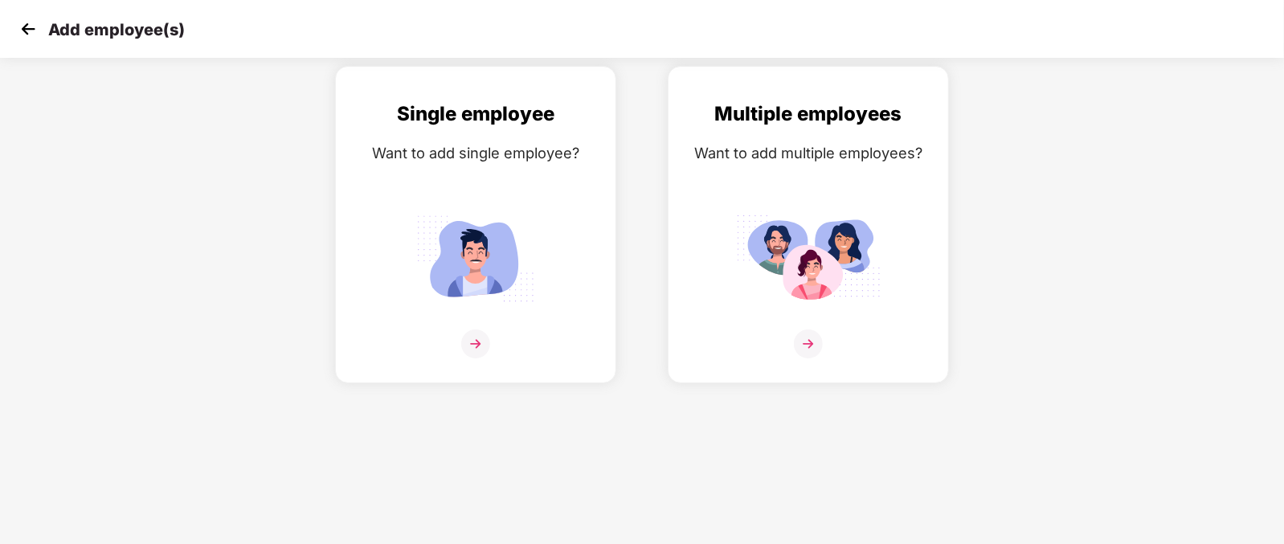
scroll to position [0, 0]
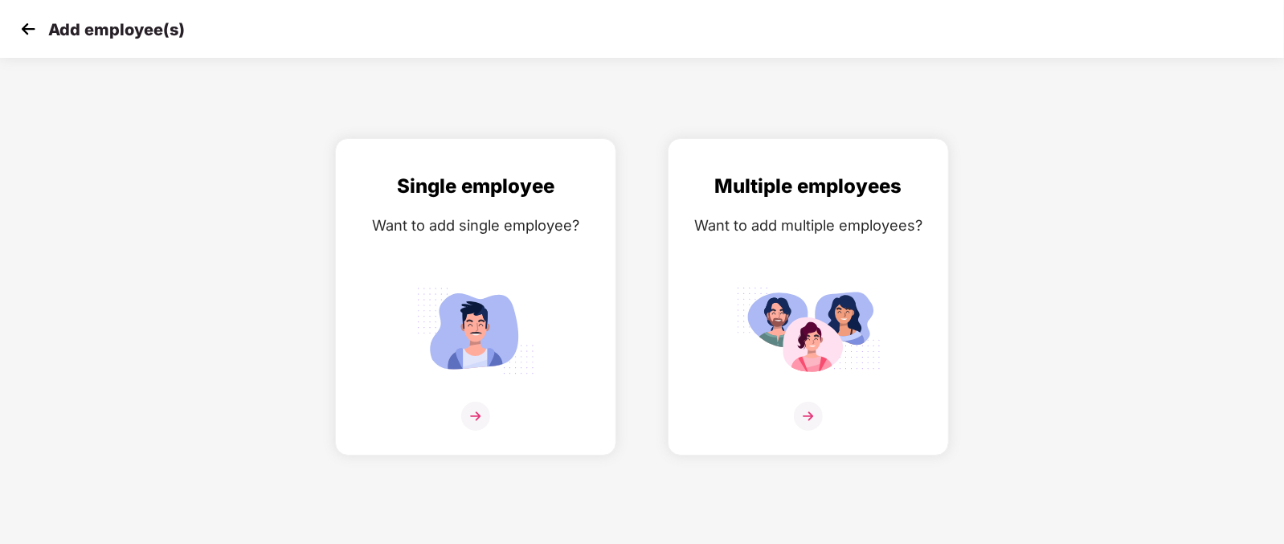
click at [39, 22] on img at bounding box center [28, 29] width 24 height 24
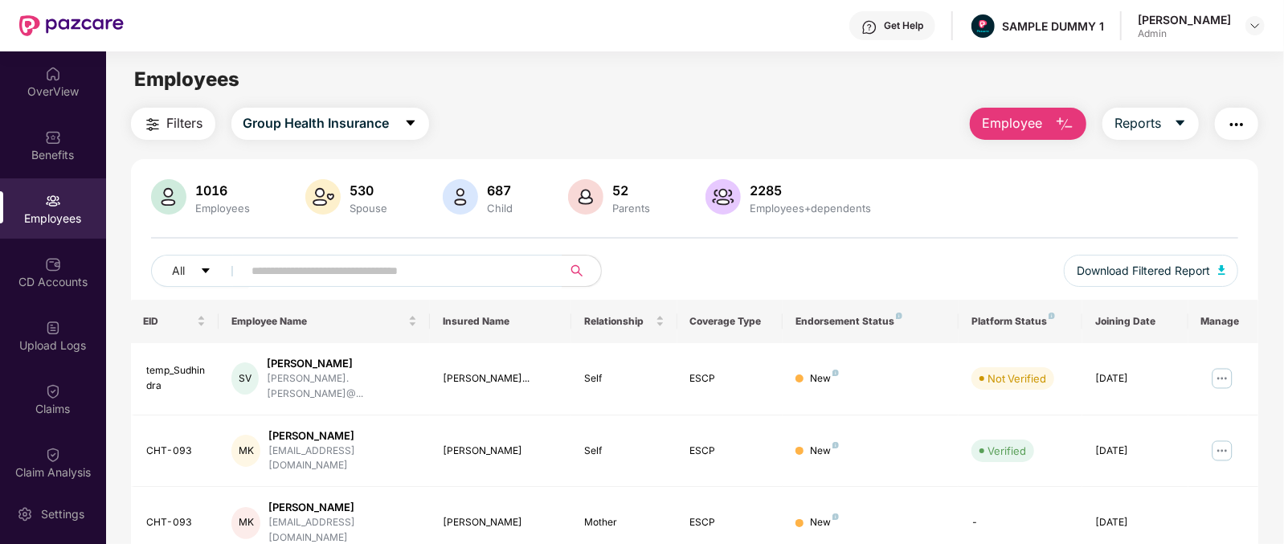
click at [1037, 129] on span "Employee" at bounding box center [1012, 123] width 60 height 20
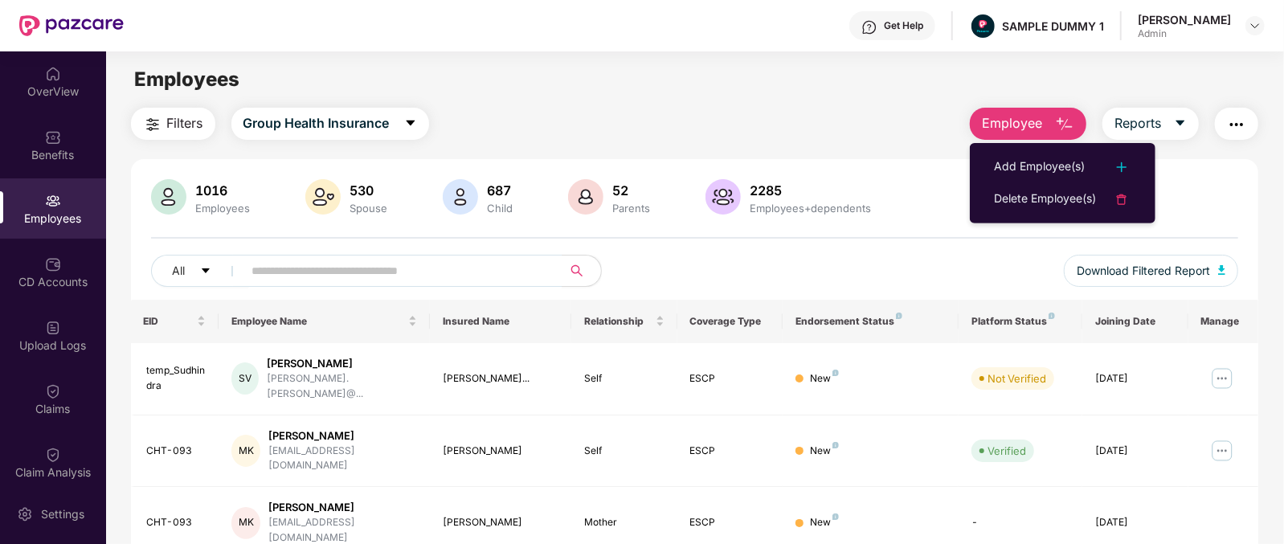
click at [580, 118] on div "Filters Group Health Insurance Employee Reports" at bounding box center [695, 124] width 1128 height 32
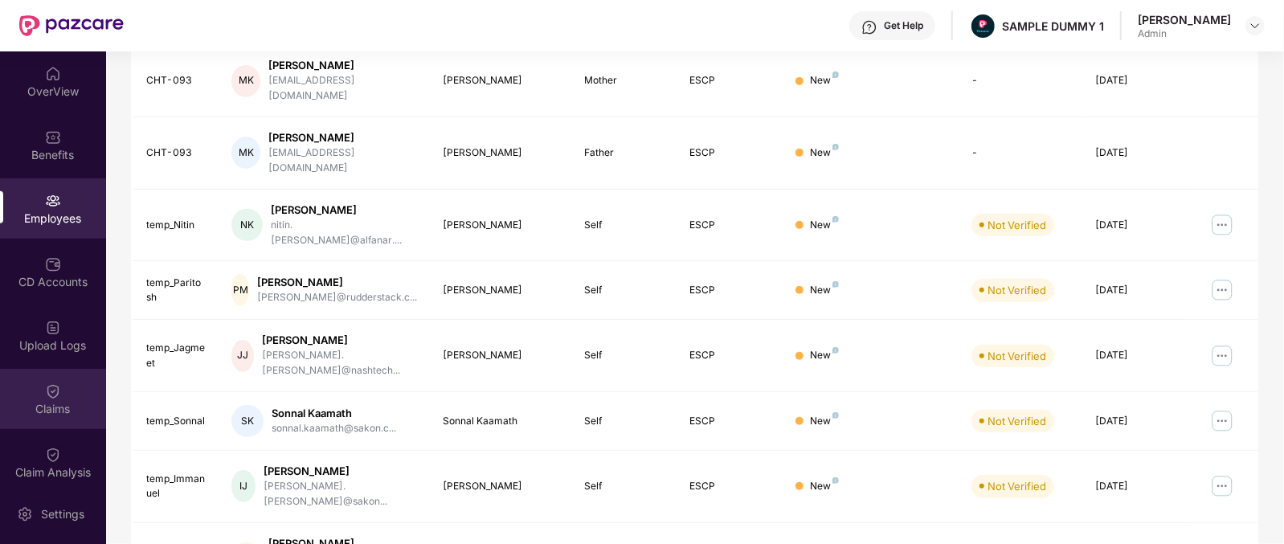
scroll to position [266, 0]
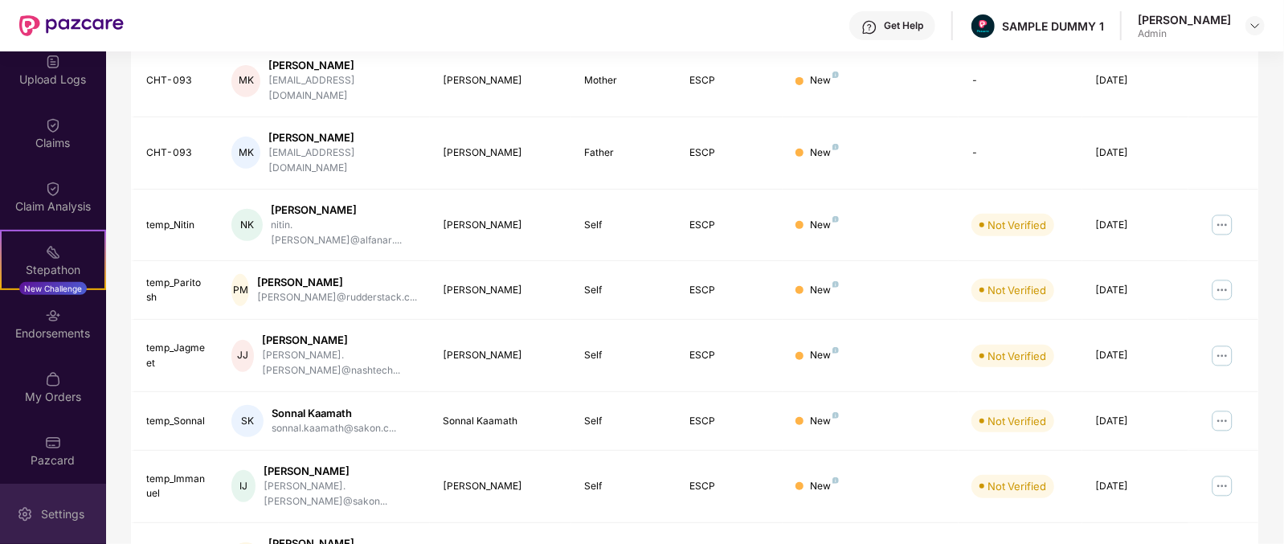
click at [44, 493] on div "Settings" at bounding box center [53, 514] width 106 height 60
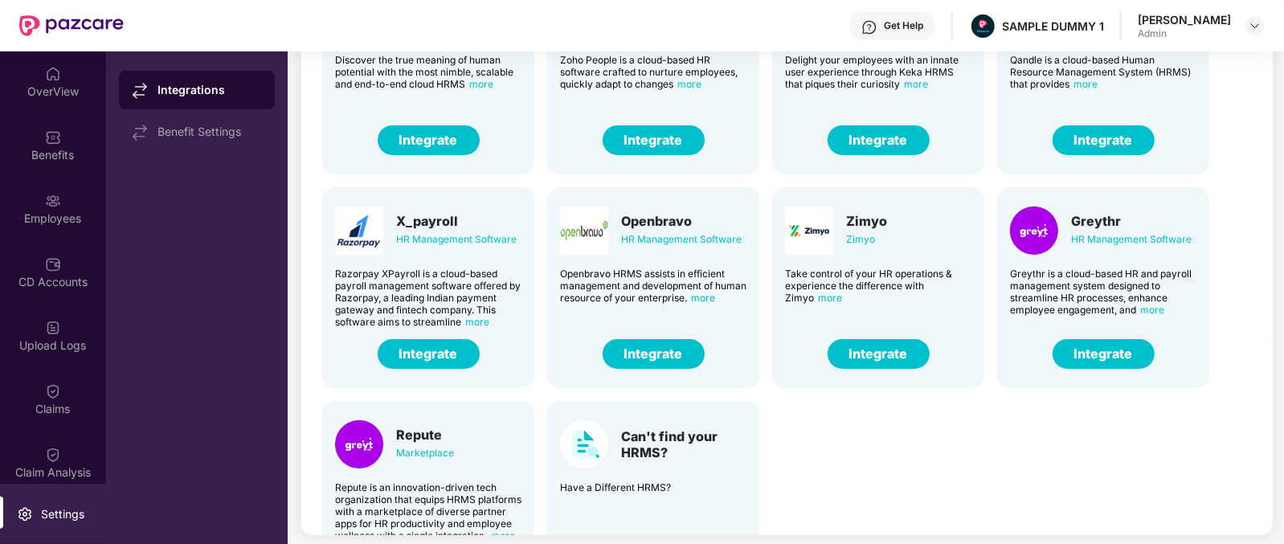
scroll to position [176, 0]
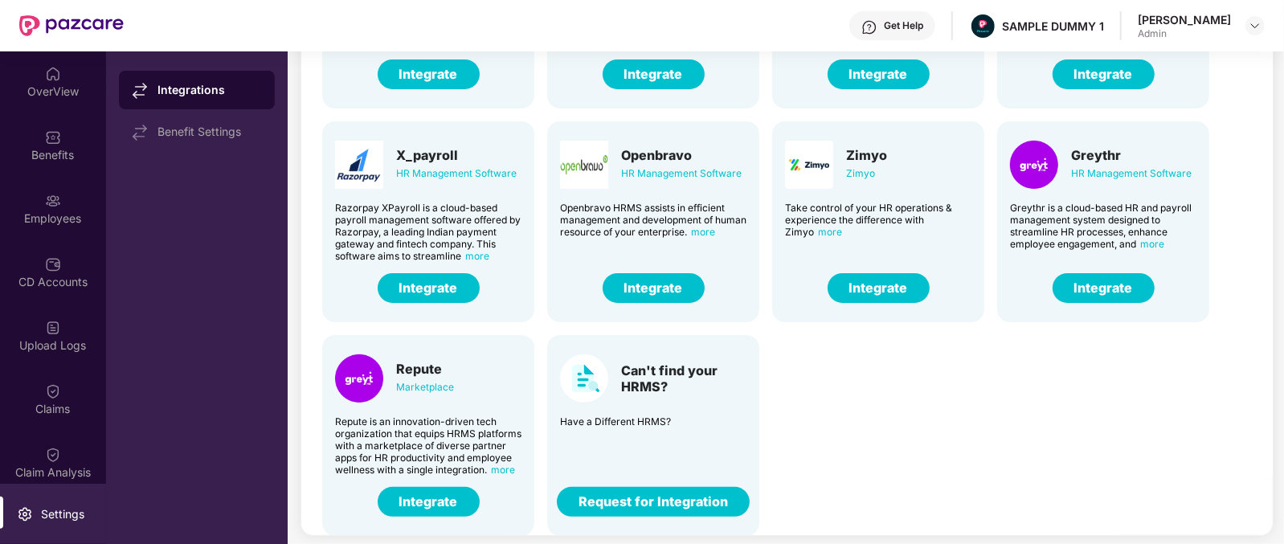
click at [690, 509] on button "Request for Integration" at bounding box center [653, 502] width 193 height 30
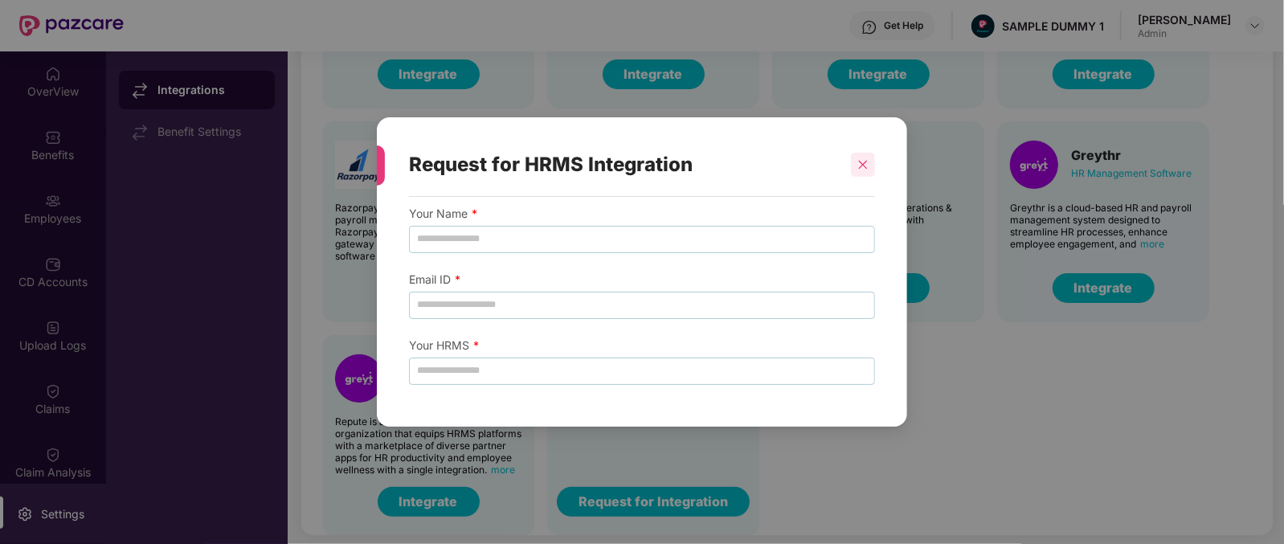
click at [869, 166] on div at bounding box center [863, 165] width 24 height 24
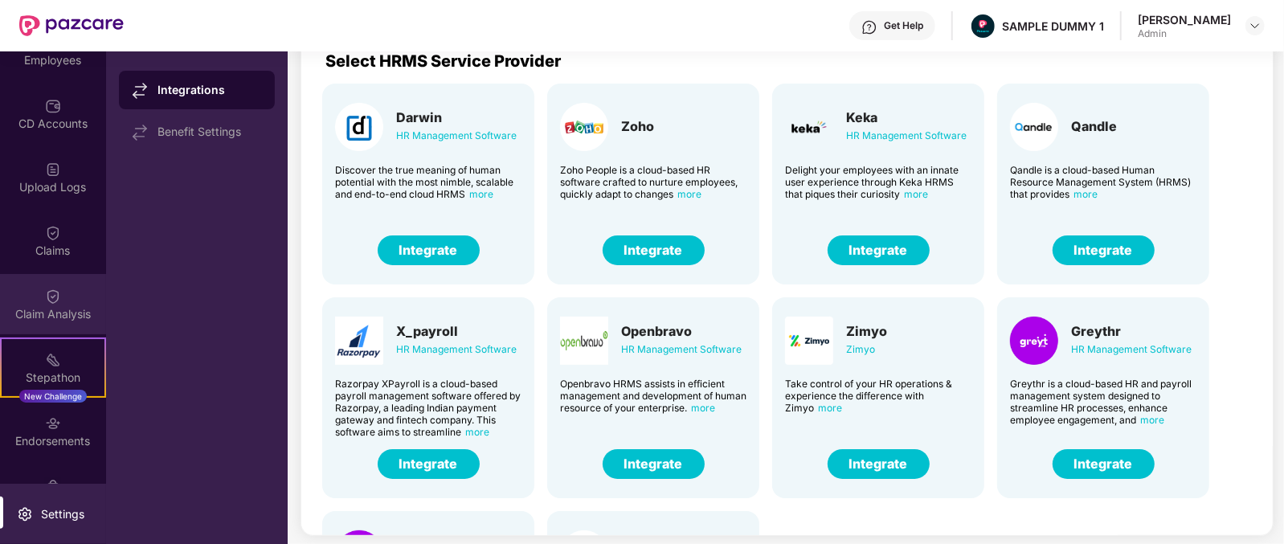
scroll to position [160, 0]
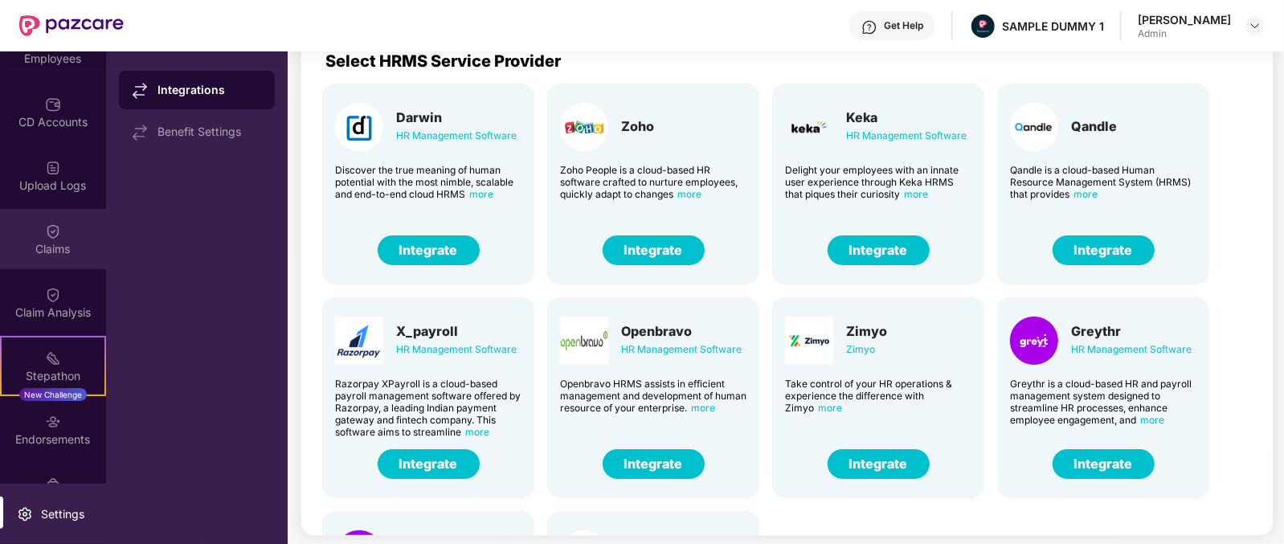
click at [53, 230] on img at bounding box center [53, 231] width 16 height 16
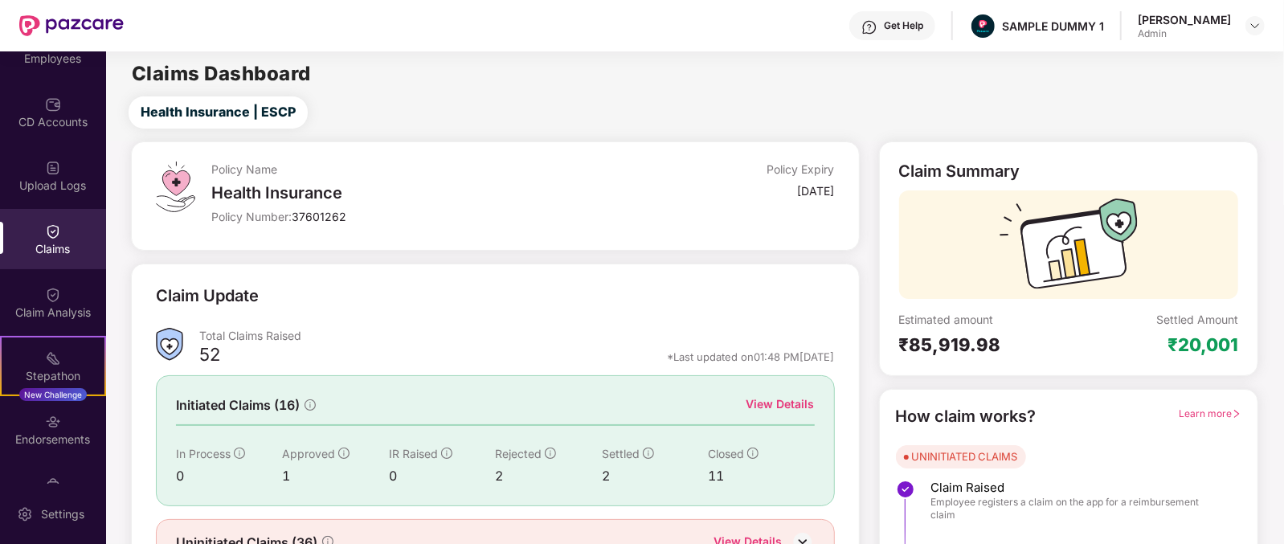
scroll to position [84, 0]
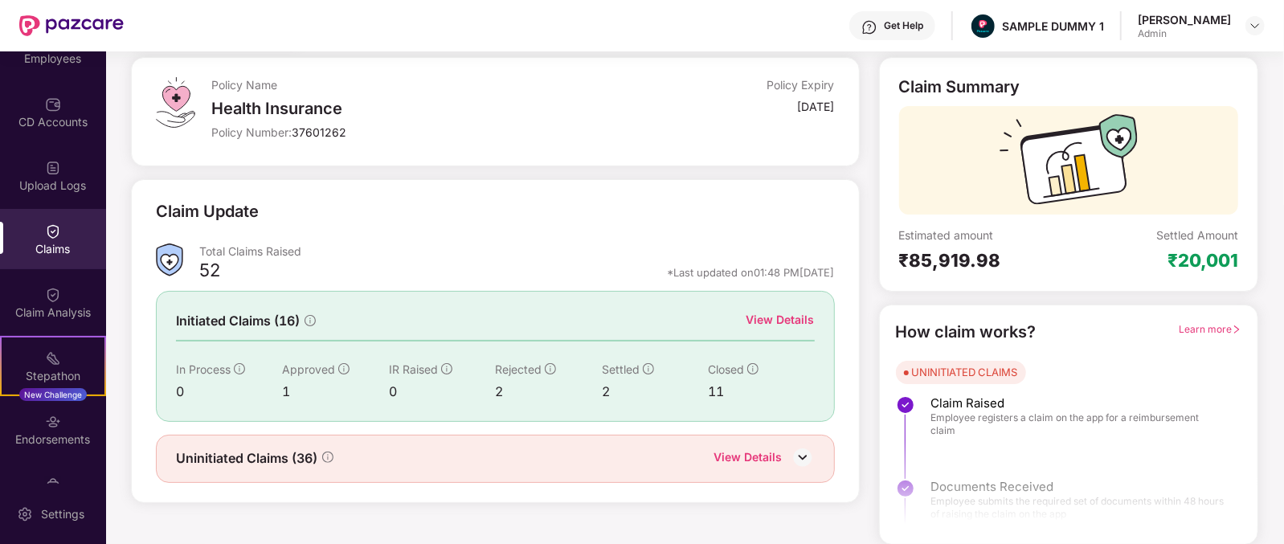
click at [771, 329] on div "View Details" at bounding box center [780, 321] width 68 height 20
click at [784, 317] on div "View Details" at bounding box center [780, 320] width 68 height 18
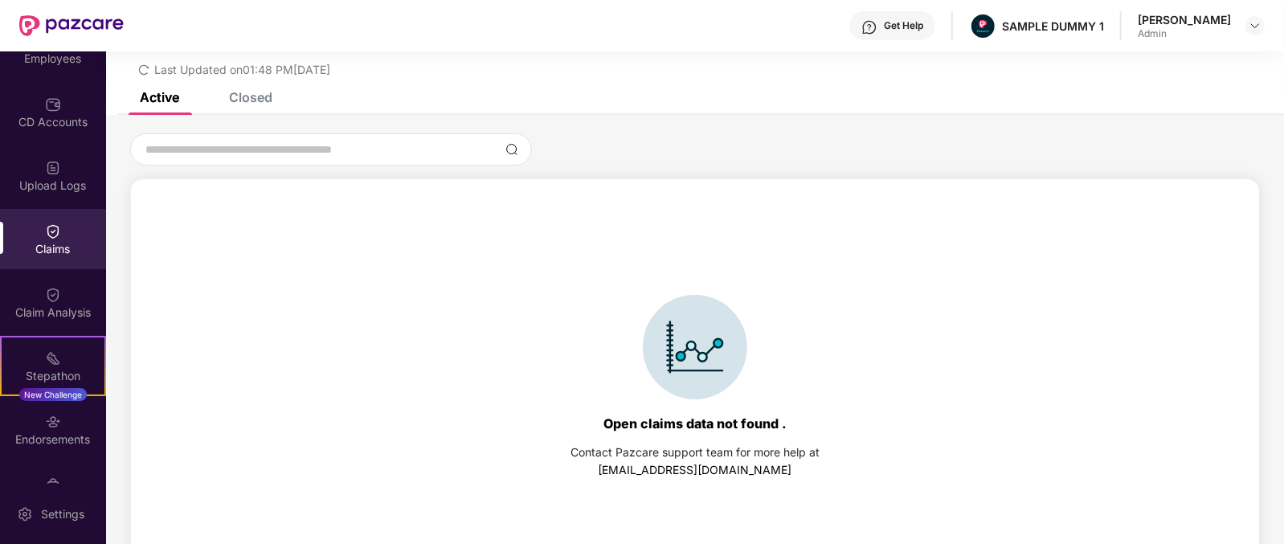
scroll to position [68, 0]
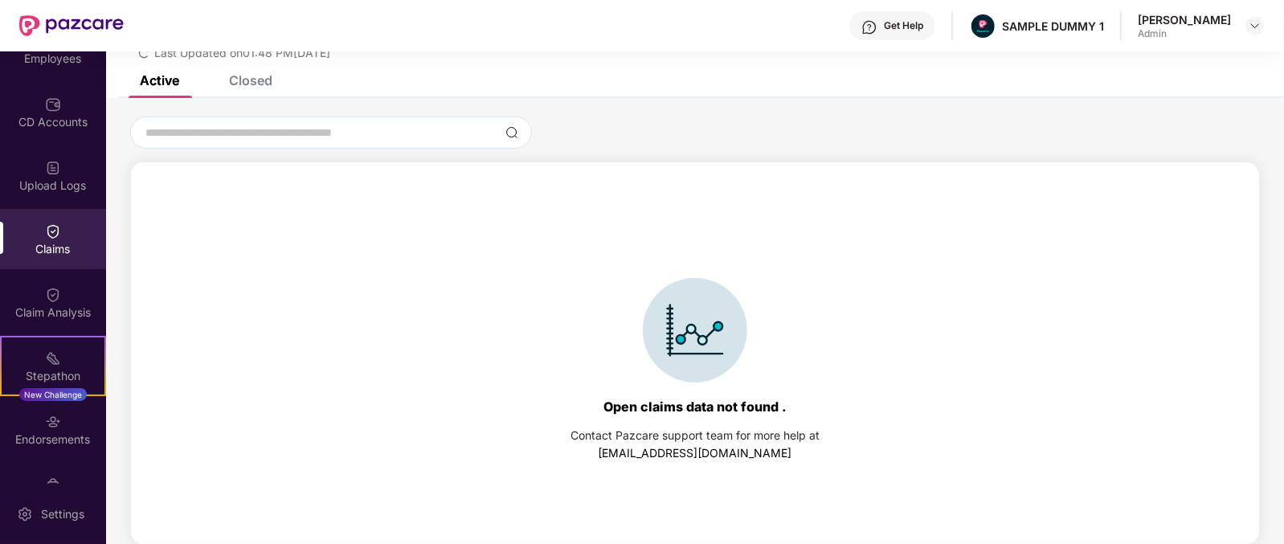
click at [258, 82] on div "Closed" at bounding box center [250, 80] width 43 height 16
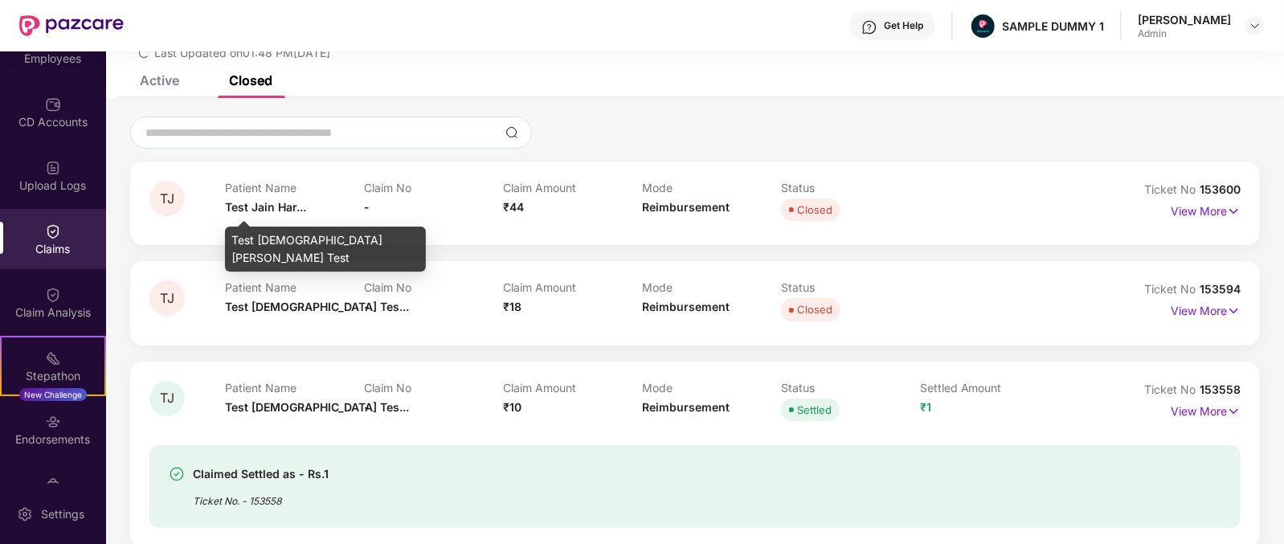
click at [257, 206] on span "Test Jain Har..." at bounding box center [265, 207] width 81 height 14
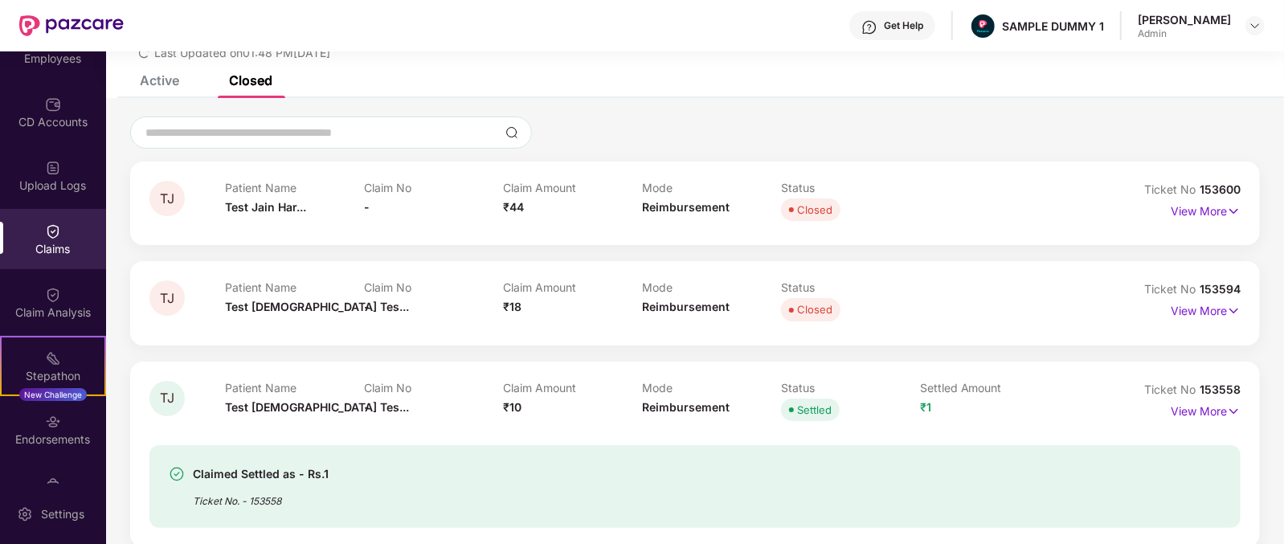
click at [500, 202] on div "Claim No -" at bounding box center [433, 203] width 139 height 44
click at [512, 205] on span "₹44" at bounding box center [513, 207] width 21 height 14
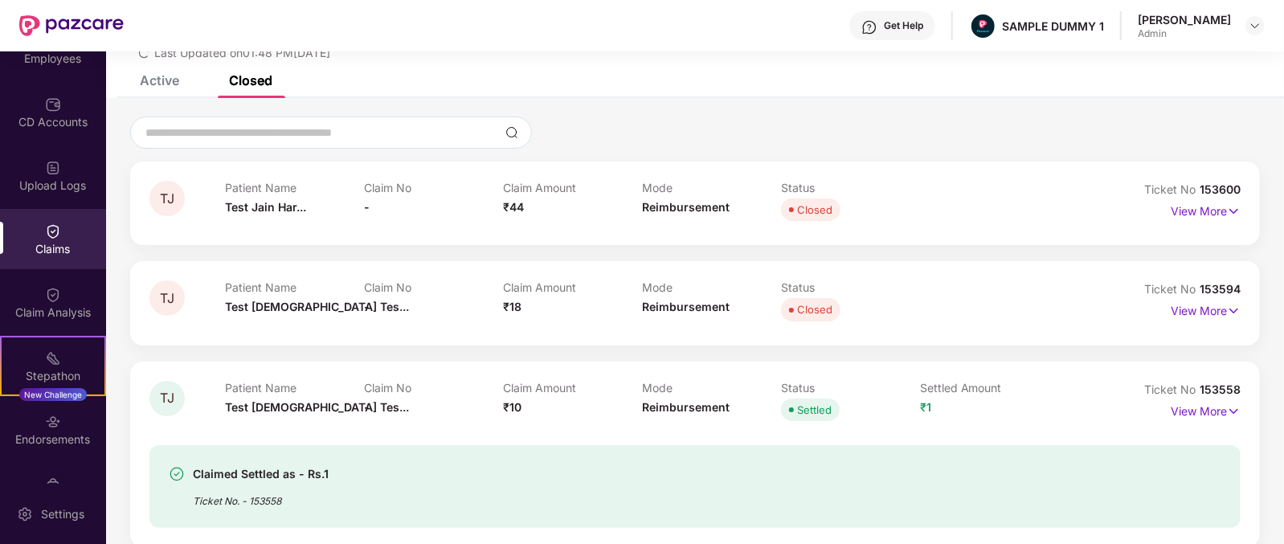
click at [668, 211] on span "Reimbursement" at bounding box center [686, 207] width 88 height 14
click at [1193, 211] on p "View More" at bounding box center [1206, 209] width 70 height 22
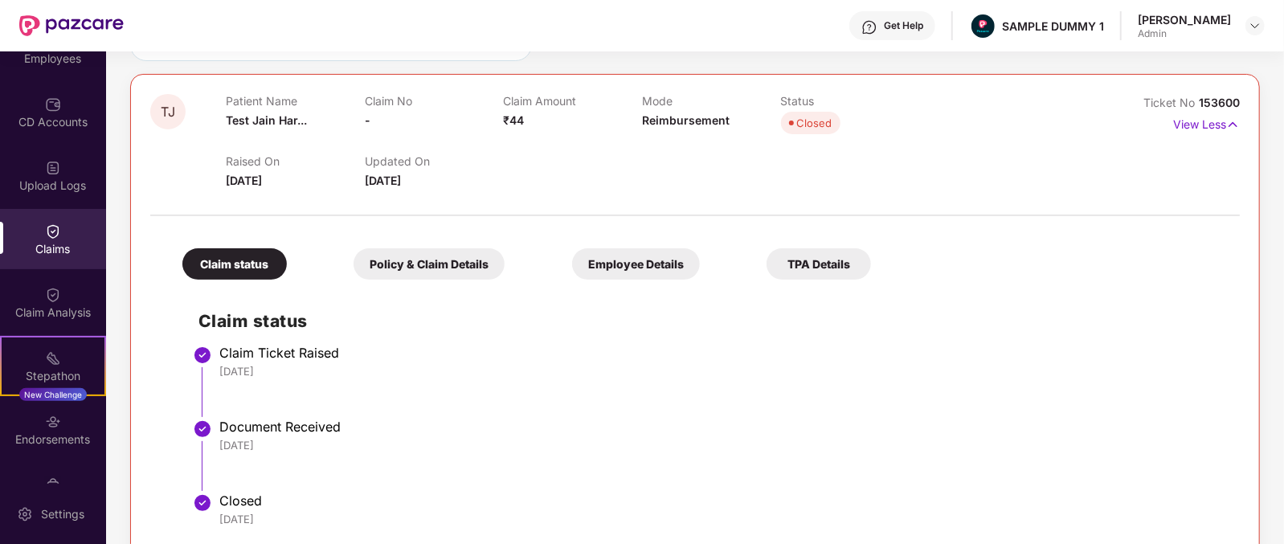
scroll to position [80, 0]
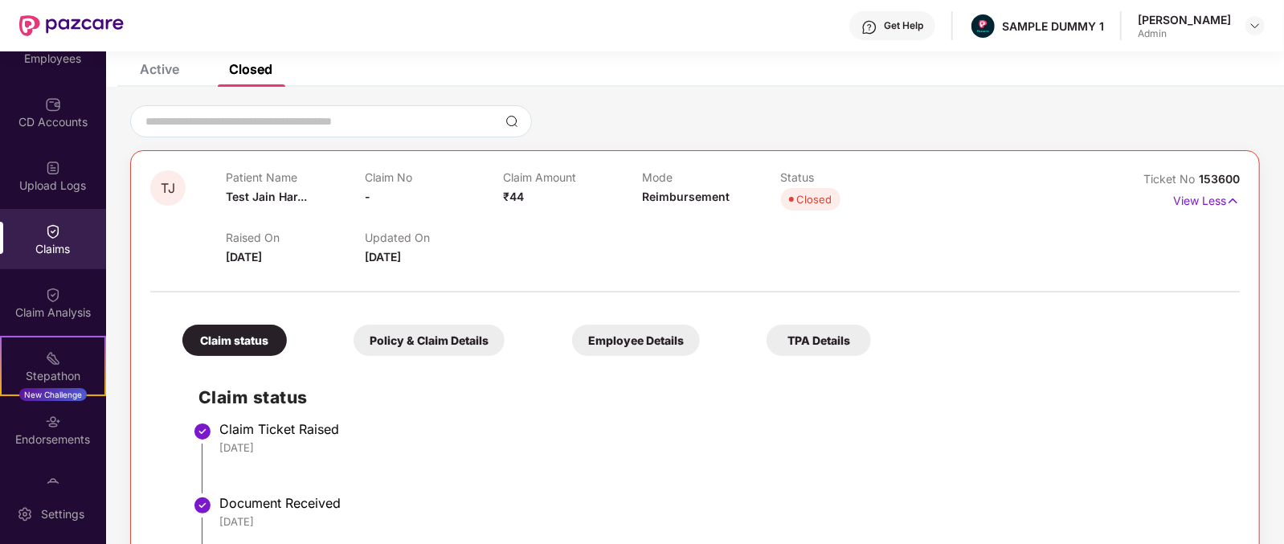
click at [916, 16] on div "Get Help" at bounding box center [892, 25] width 86 height 29
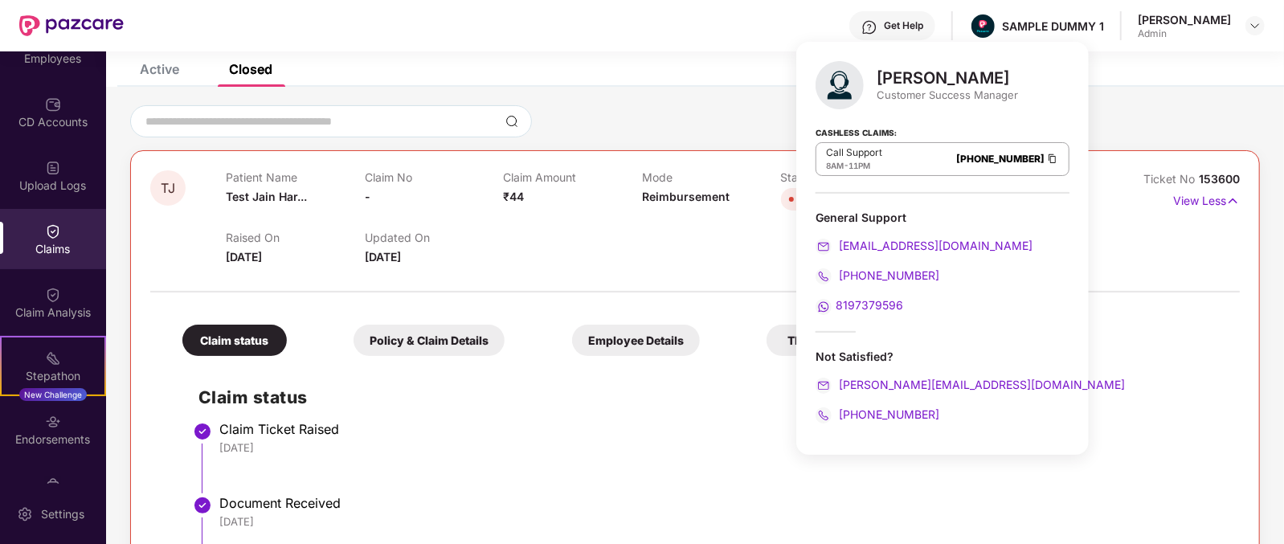
click at [918, 77] on div "[PERSON_NAME]" at bounding box center [947, 77] width 141 height 19
click at [877, 100] on div "Customer Success Manager" at bounding box center [947, 95] width 141 height 14
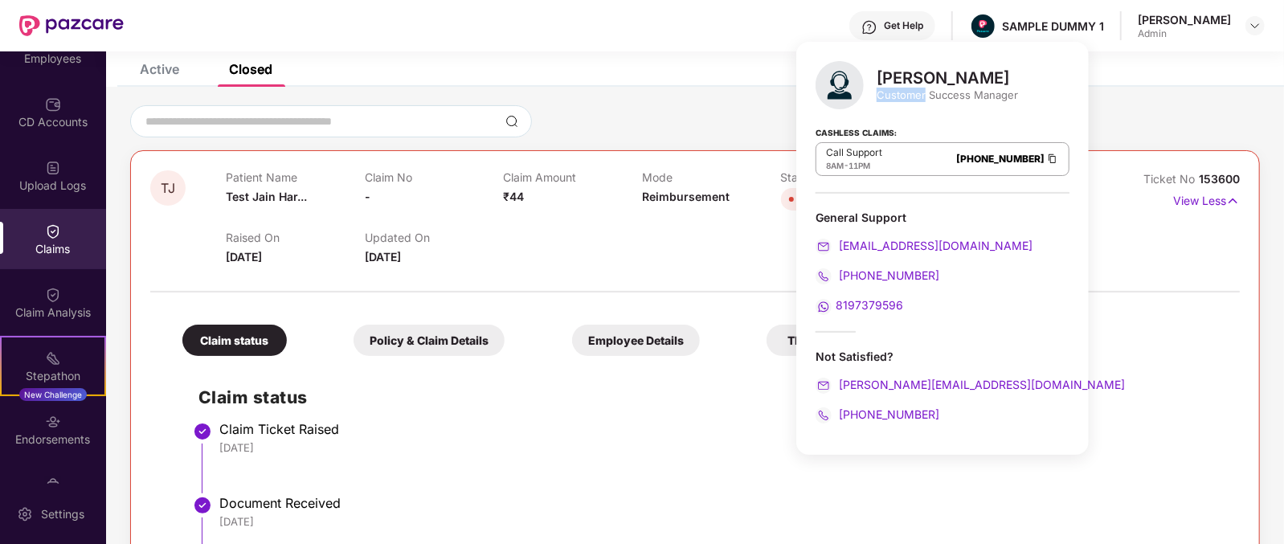
click at [877, 100] on div "Customer Success Manager" at bounding box center [947, 95] width 141 height 14
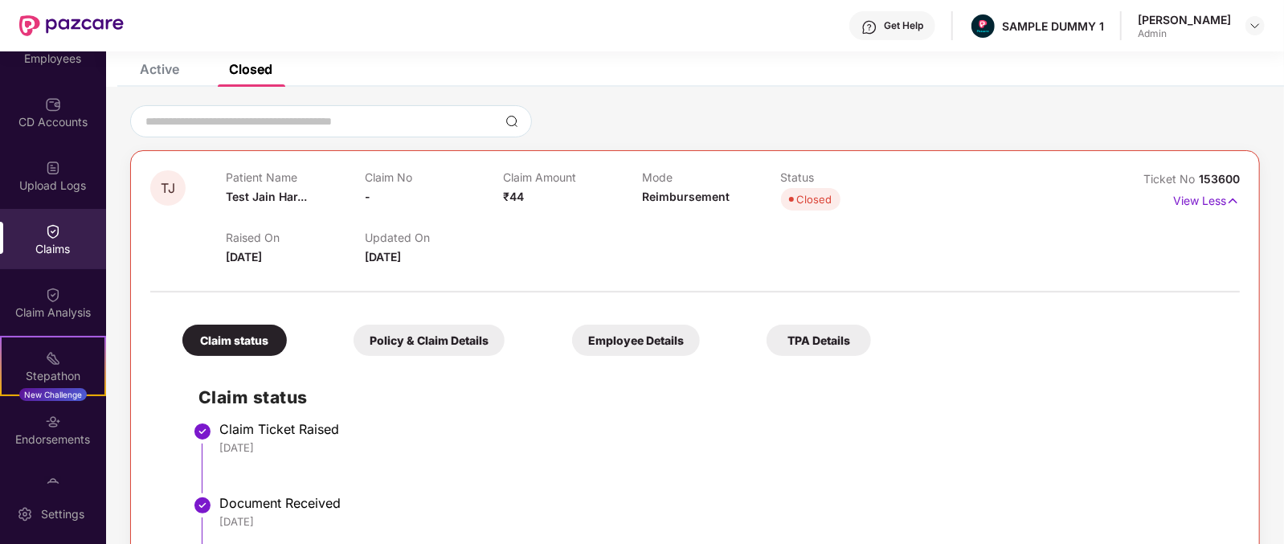
click at [656, 460] on li "Claim Ticket Raised [DATE]" at bounding box center [710, 464] width 1025 height 74
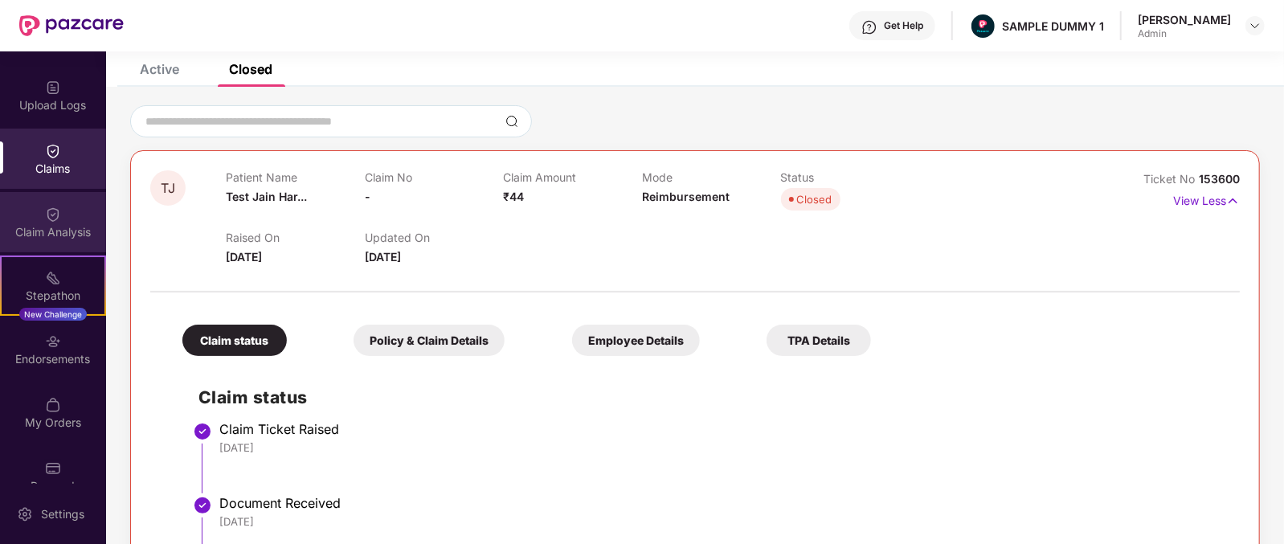
click at [68, 244] on div "Claim Analysis" at bounding box center [53, 222] width 106 height 60
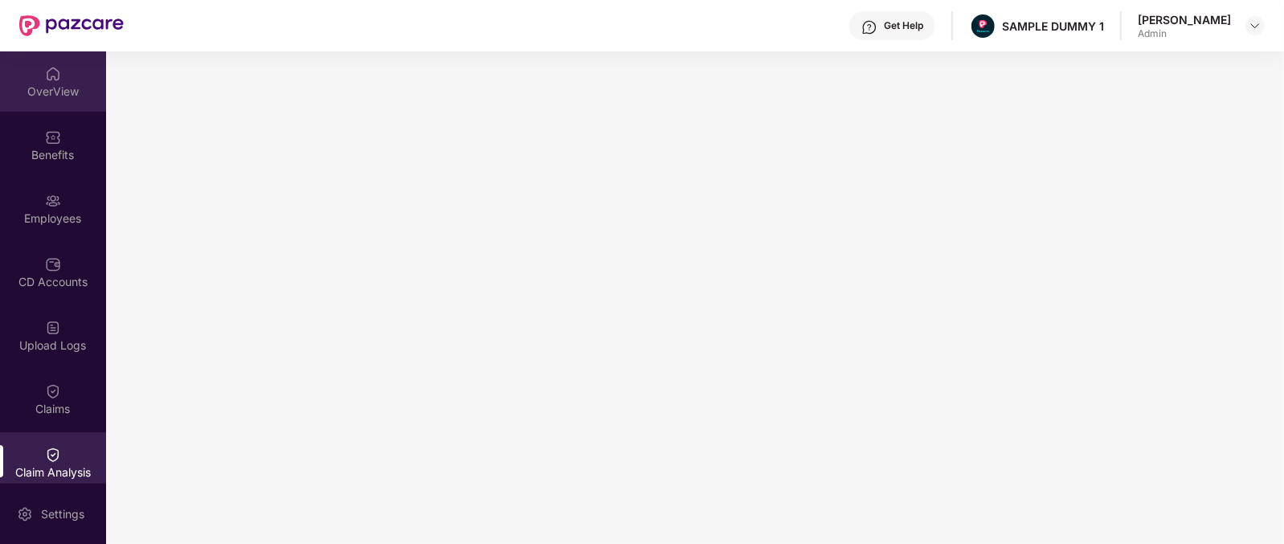
click at [34, 57] on div "OverView" at bounding box center [53, 81] width 106 height 60
